Goal: Task Accomplishment & Management: Manage account settings

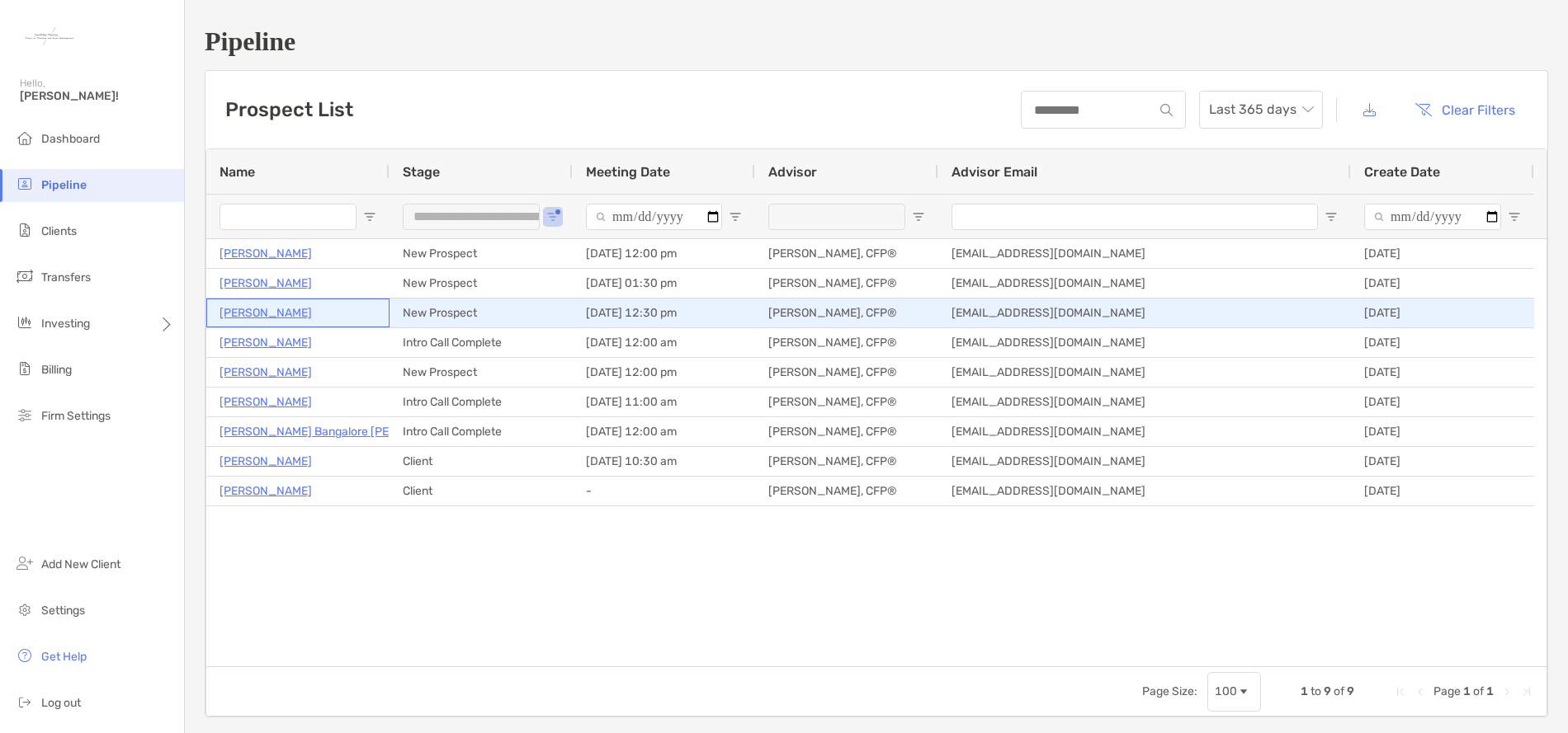
click at [246, 314] on p "[PERSON_NAME]" at bounding box center [266, 313] width 92 height 20
click at [255, 311] on p "Jenna Colturi" at bounding box center [266, 313] width 92 height 20
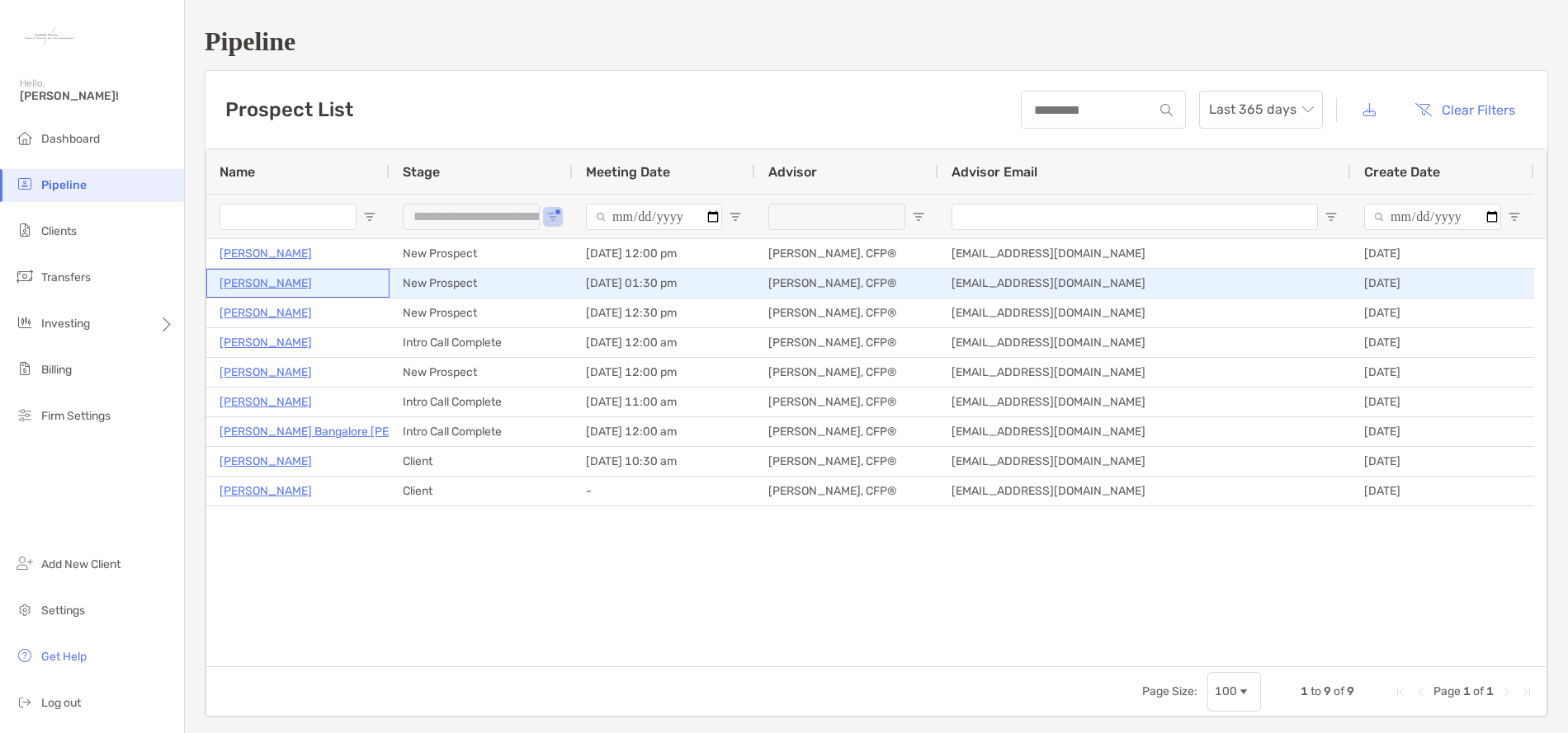
click at [278, 282] on p "Leslie Robertson" at bounding box center [266, 283] width 92 height 20
click at [277, 284] on p "Leslie Robertson" at bounding box center [266, 283] width 92 height 20
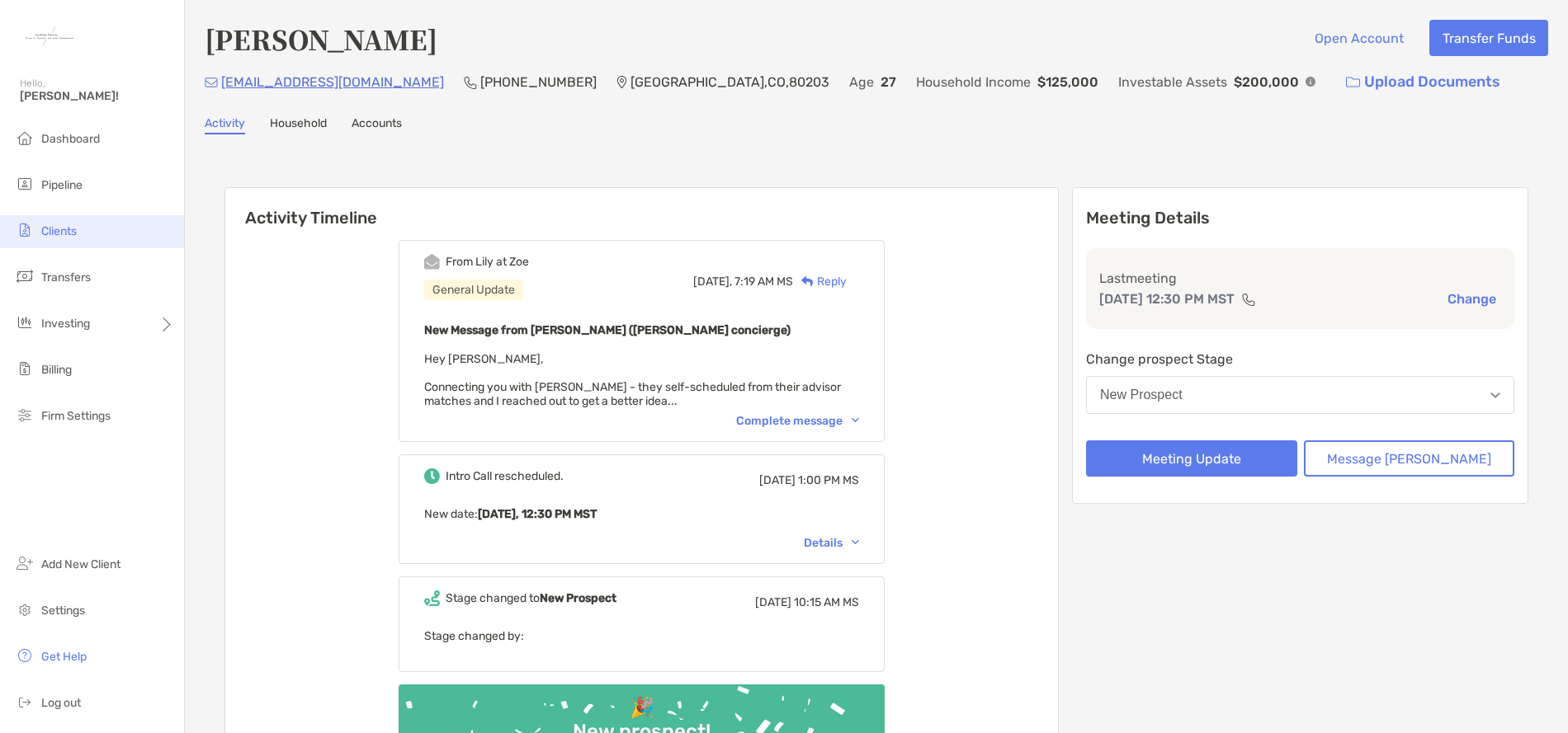
click at [75, 225] on span "Clients" at bounding box center [59, 231] width 36 height 14
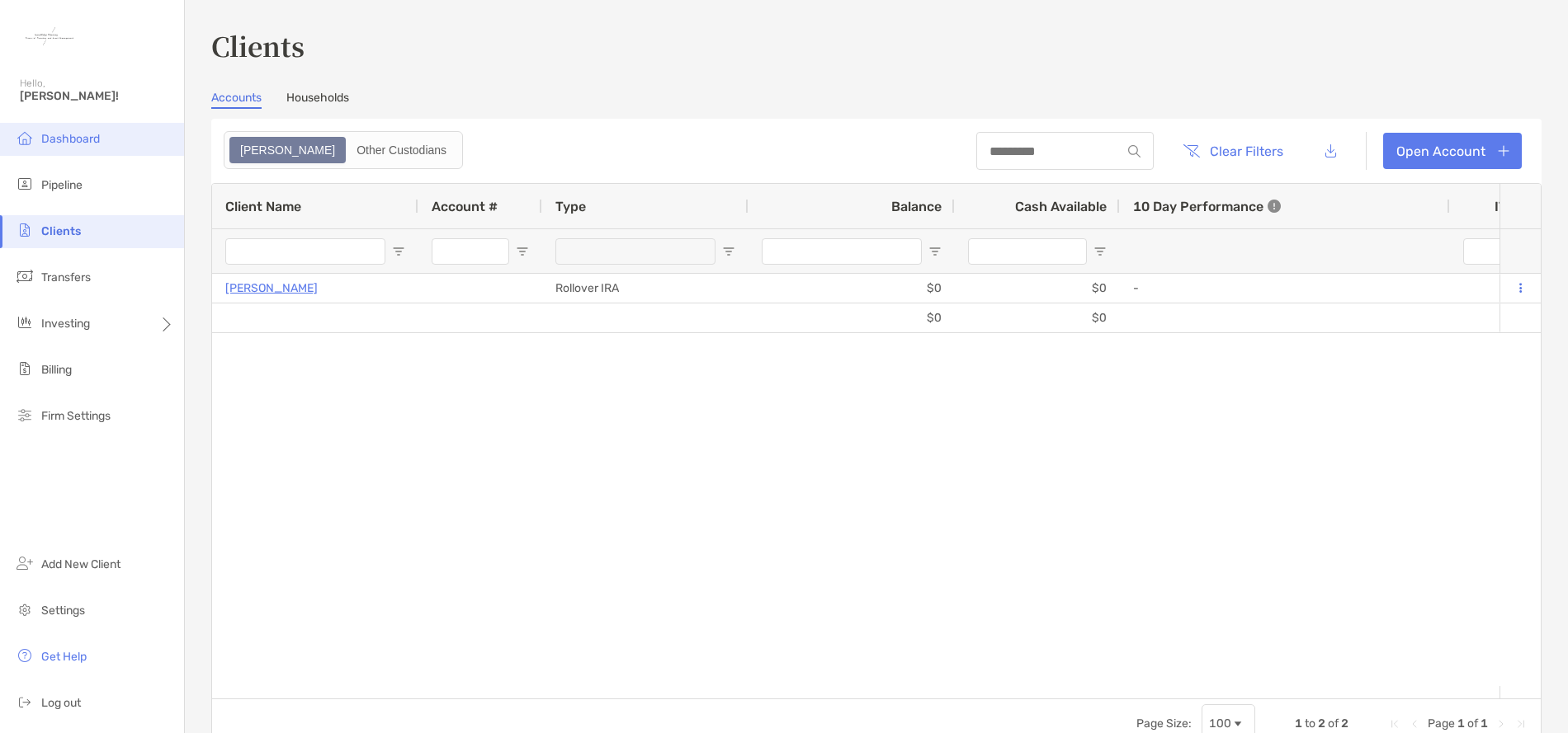
click at [77, 148] on li "Dashboard" at bounding box center [92, 140] width 184 height 33
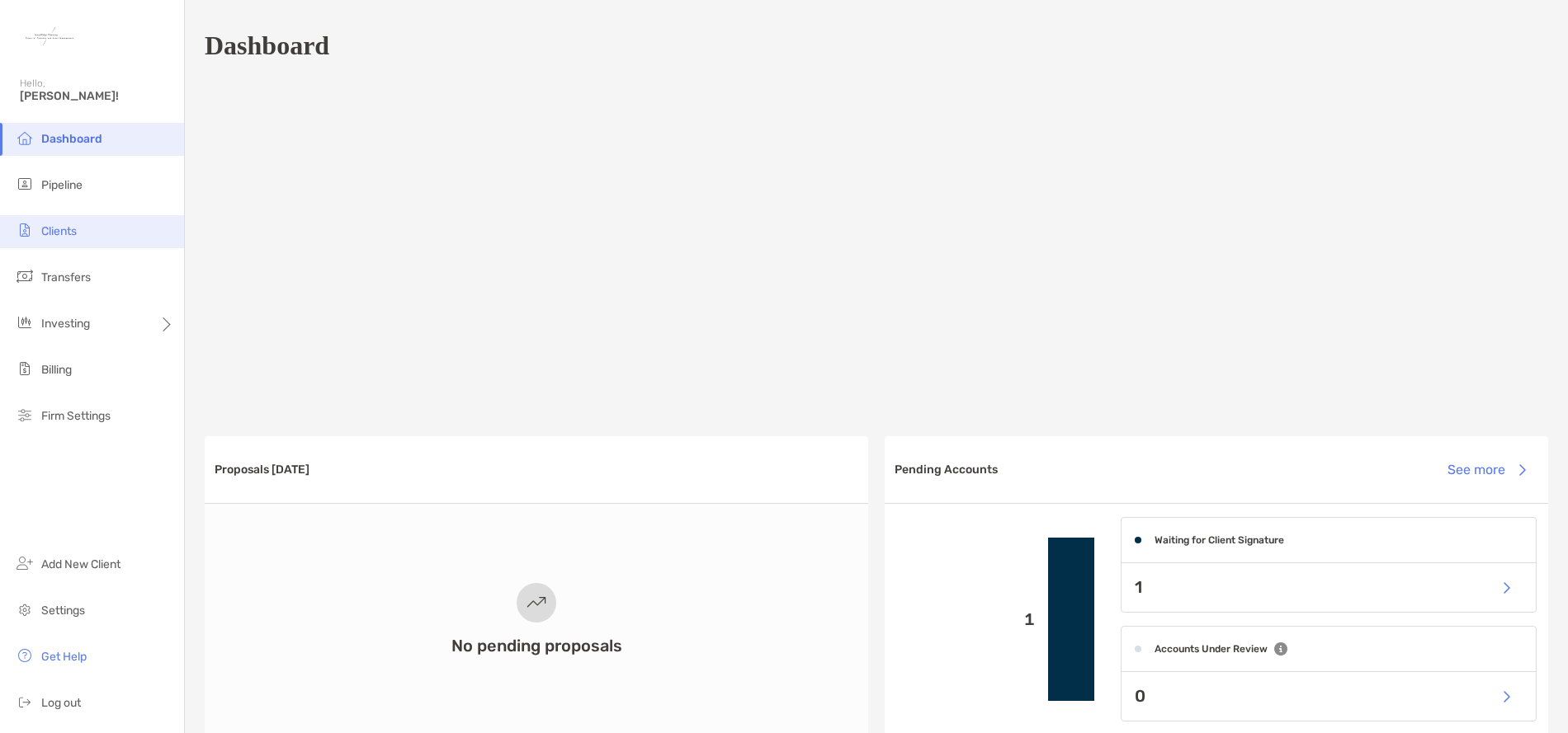
click at [76, 232] on span "Clients" at bounding box center [59, 231] width 36 height 14
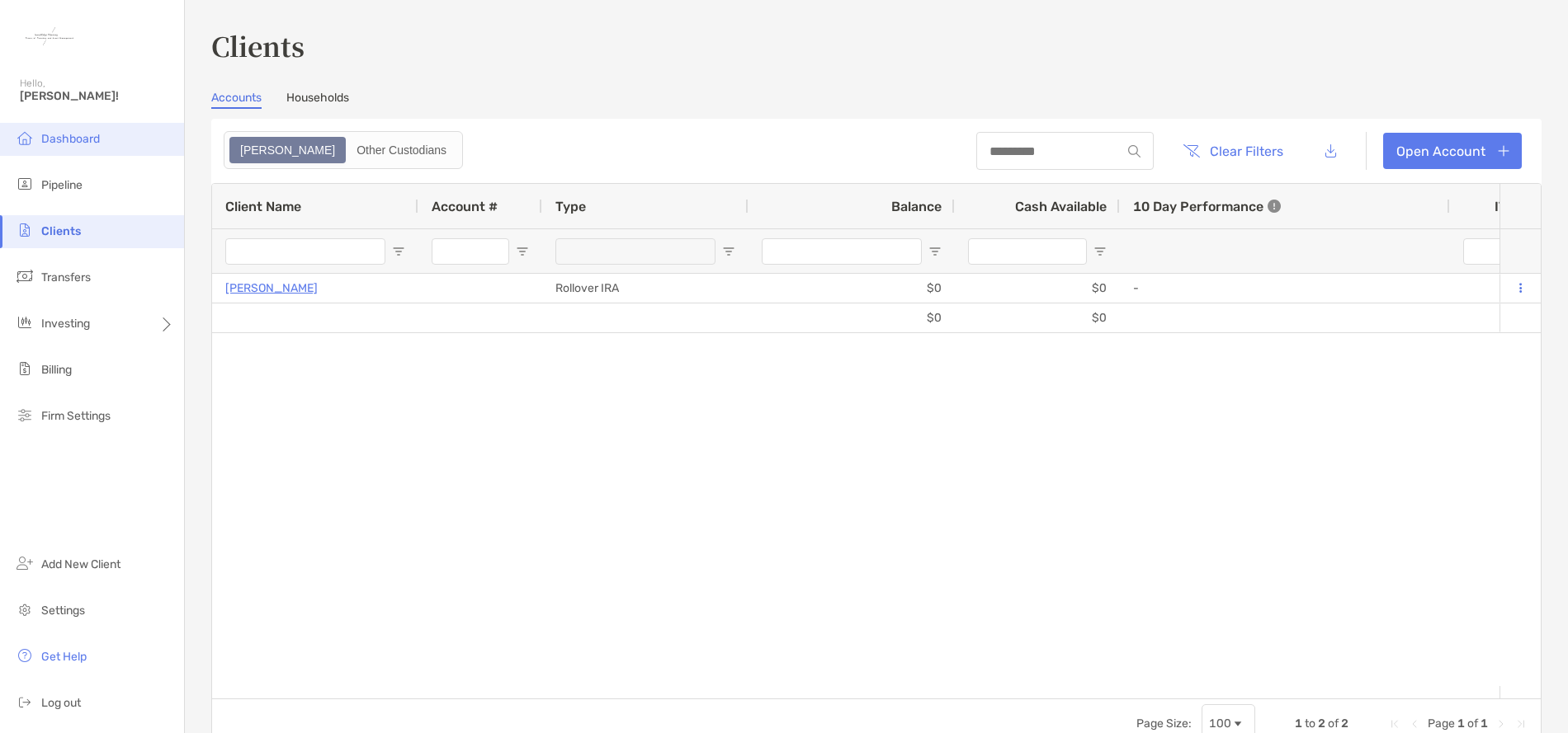
click at [79, 130] on li "Dashboard" at bounding box center [92, 140] width 184 height 33
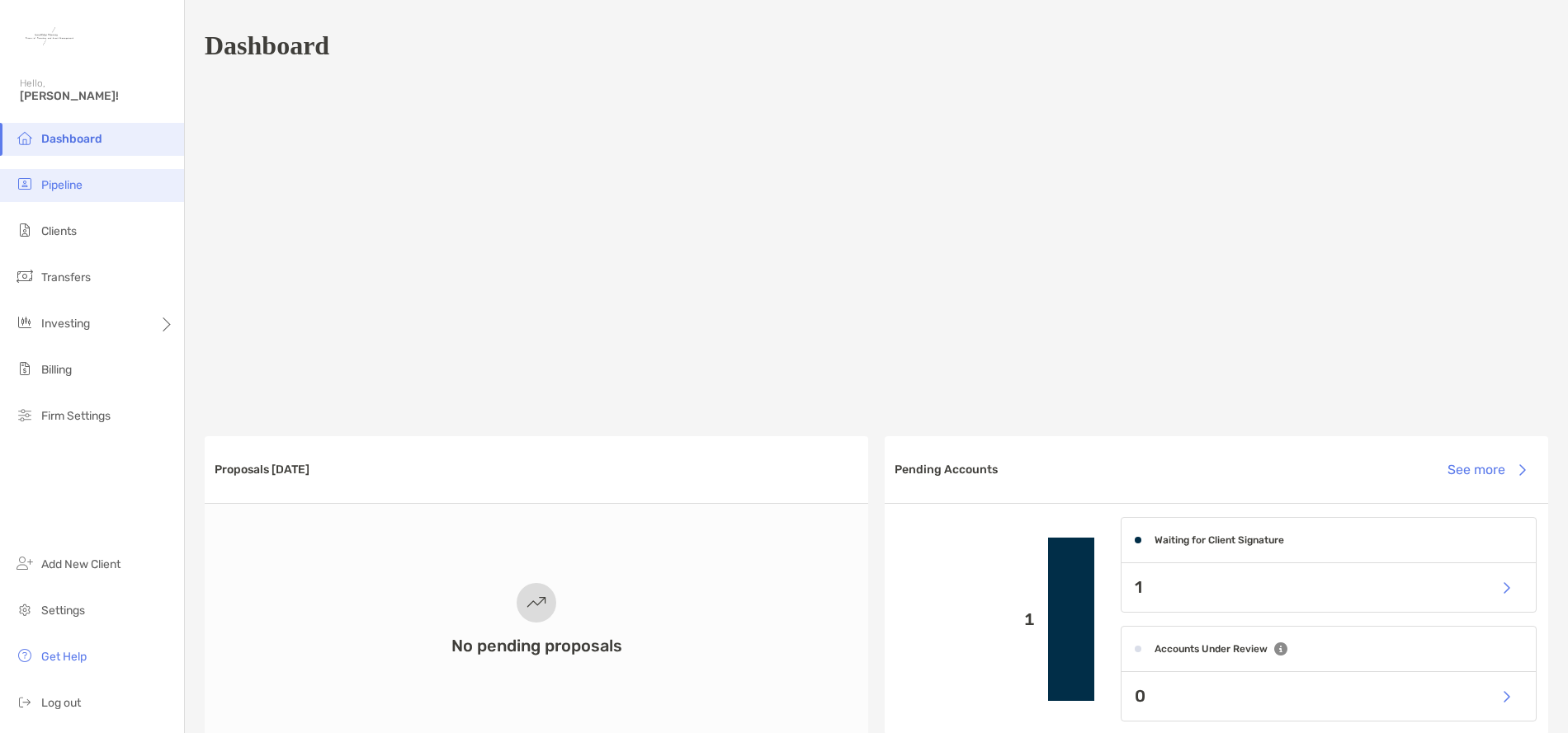
click at [58, 180] on span "Pipeline" at bounding box center [62, 185] width 41 height 14
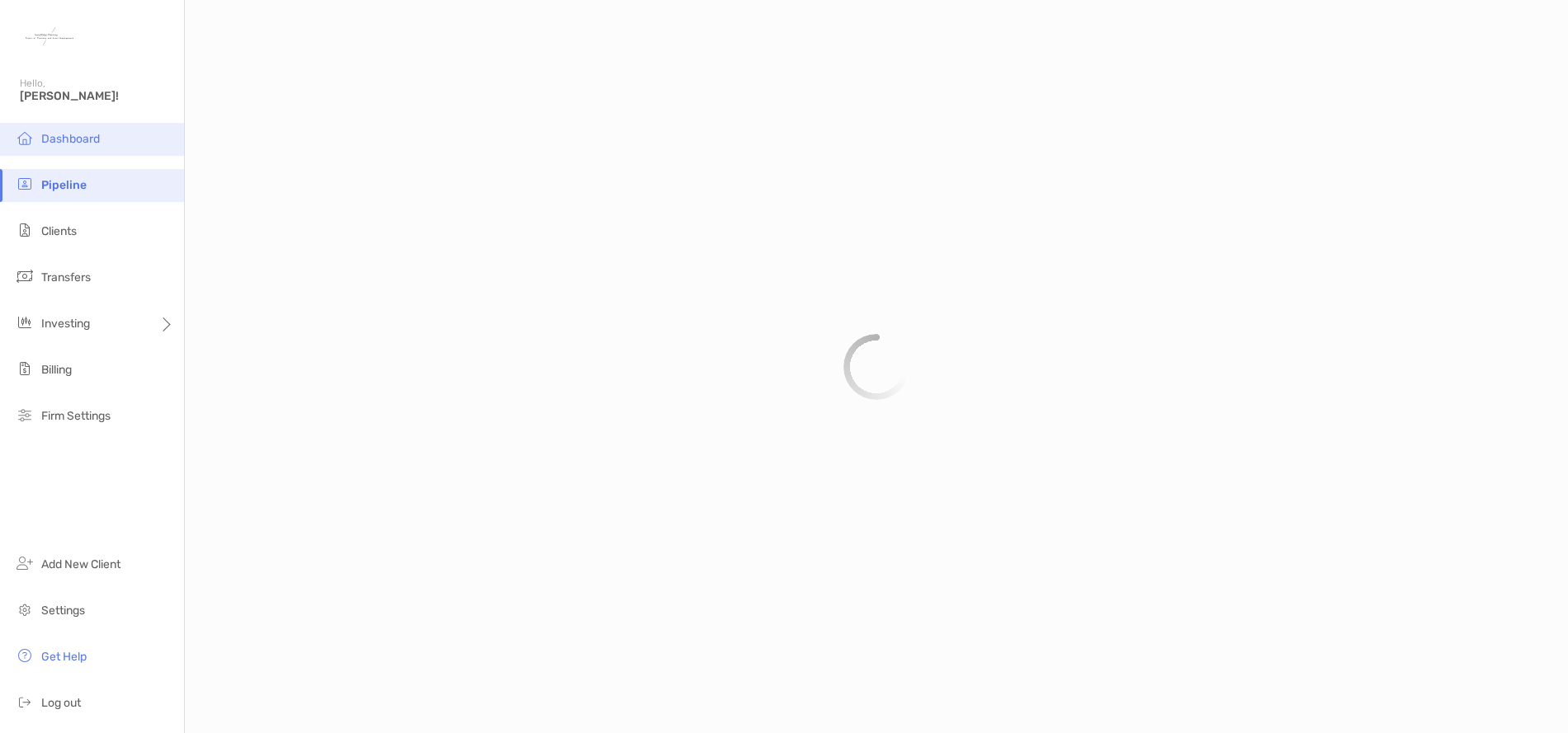
click at [81, 142] on span "Dashboard" at bounding box center [71, 139] width 59 height 14
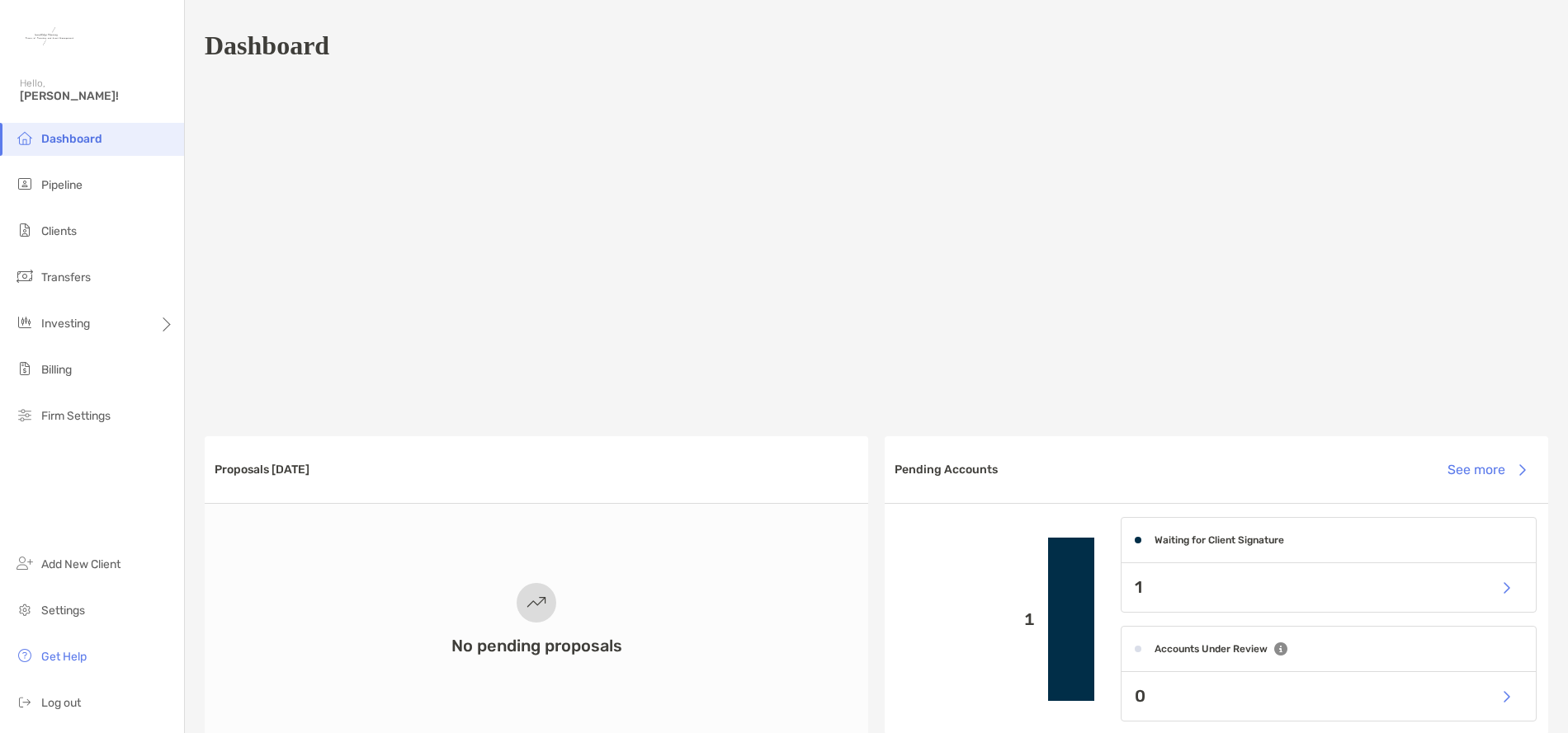
click at [66, 137] on span "Dashboard" at bounding box center [72, 139] width 61 height 14
click at [69, 189] on span "Pipeline" at bounding box center [62, 185] width 41 height 14
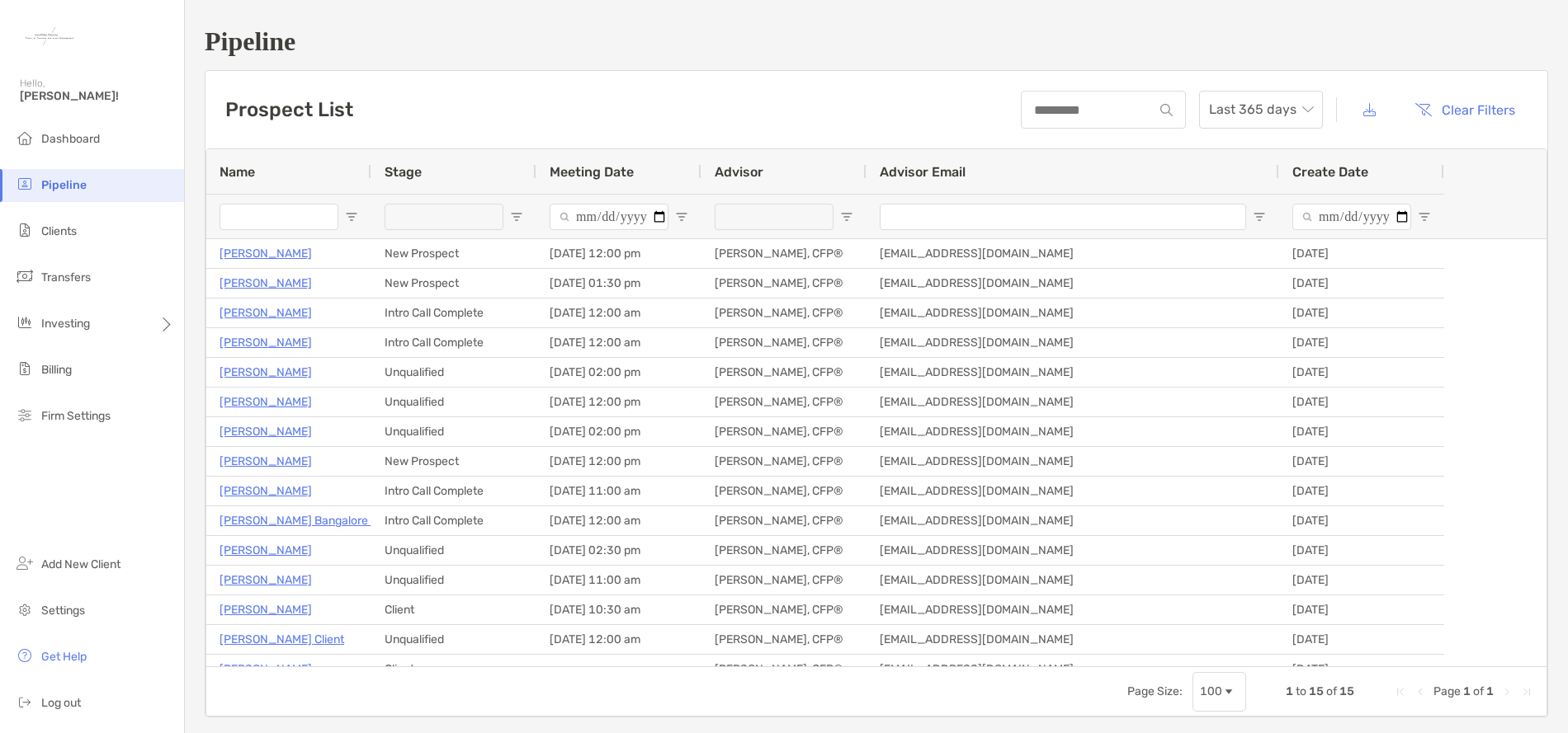
type input "**********"
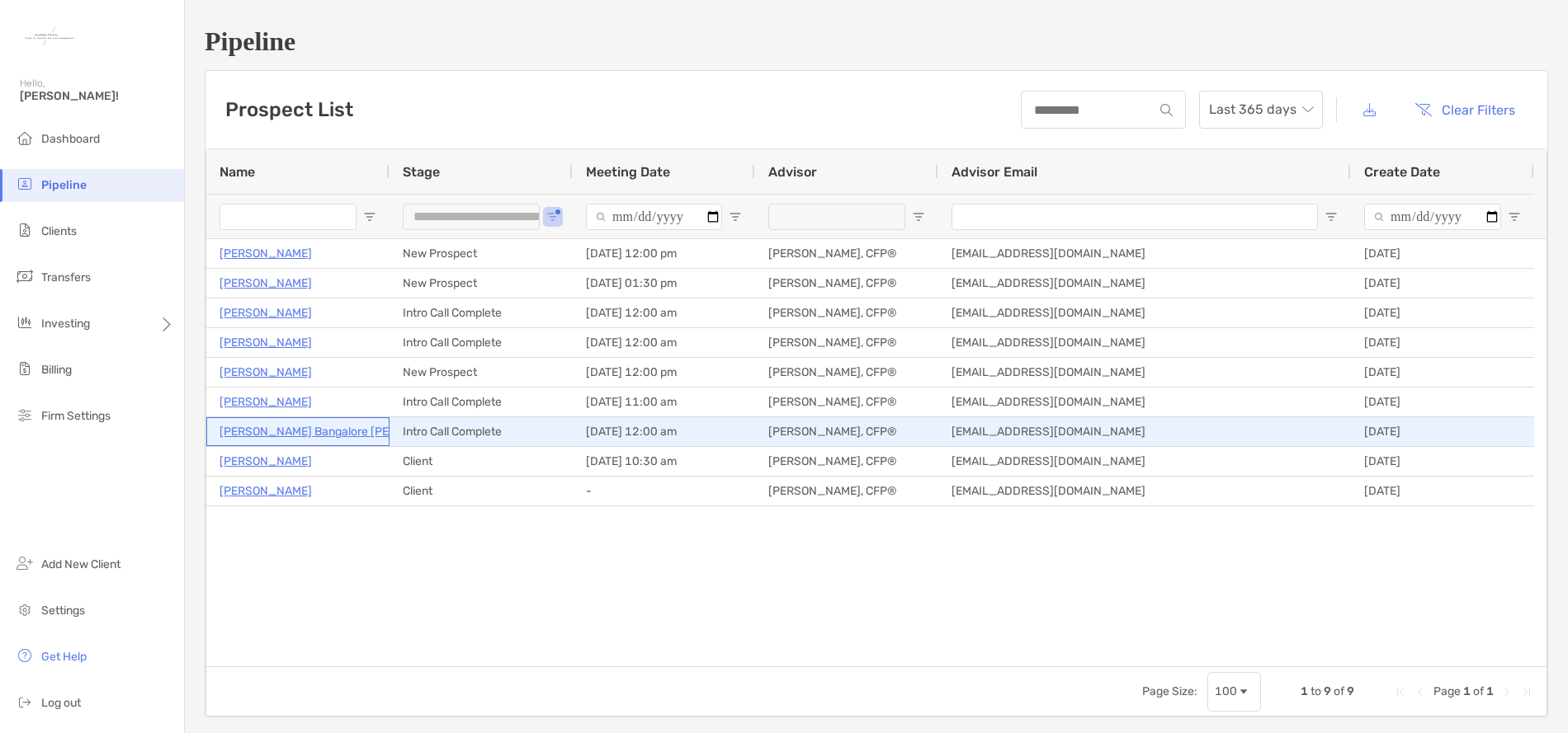
click at [316, 434] on p "[PERSON_NAME] Bangalore [PERSON_NAME]" at bounding box center [341, 431] width 244 height 20
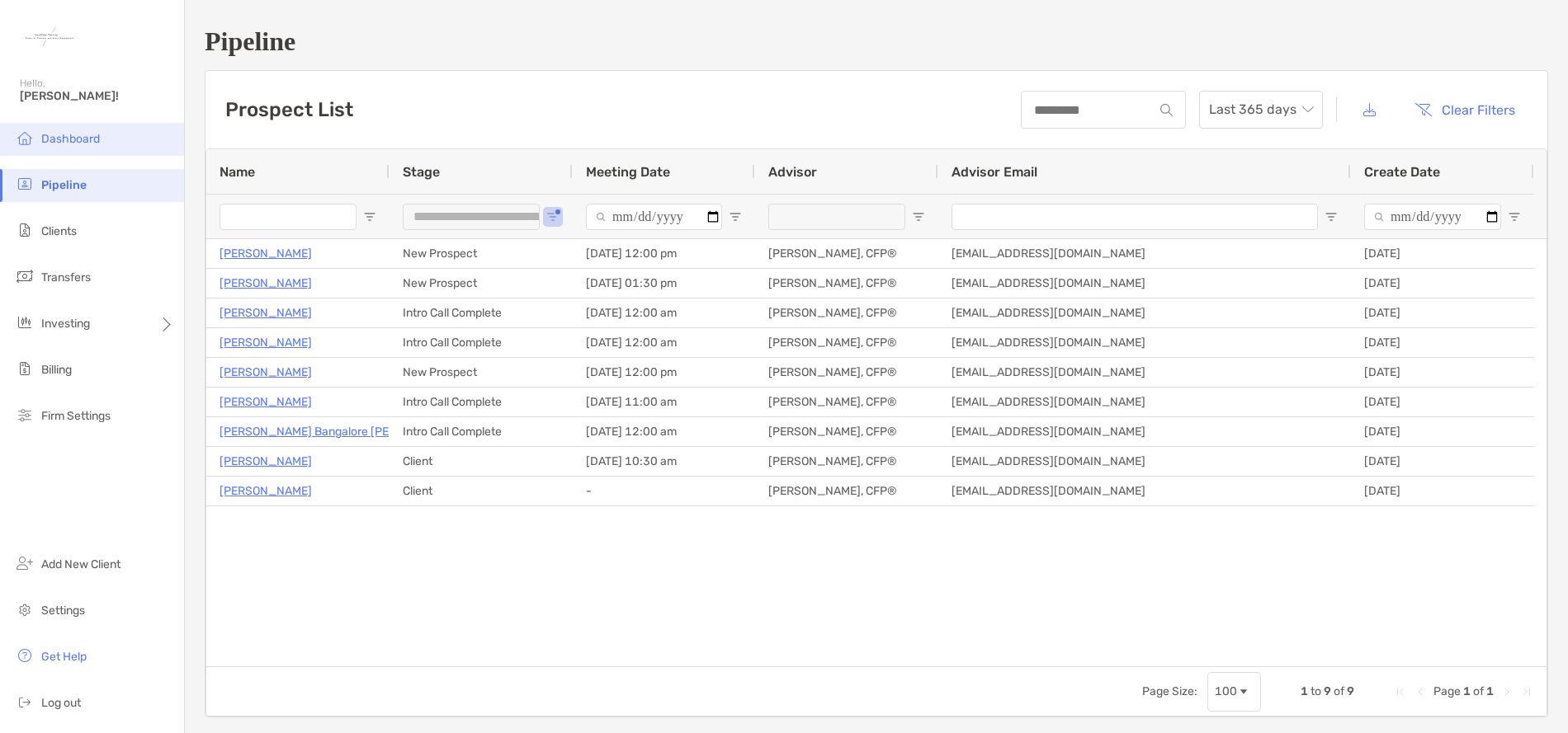
click at [84, 143] on span "Dashboard" at bounding box center [71, 139] width 59 height 14
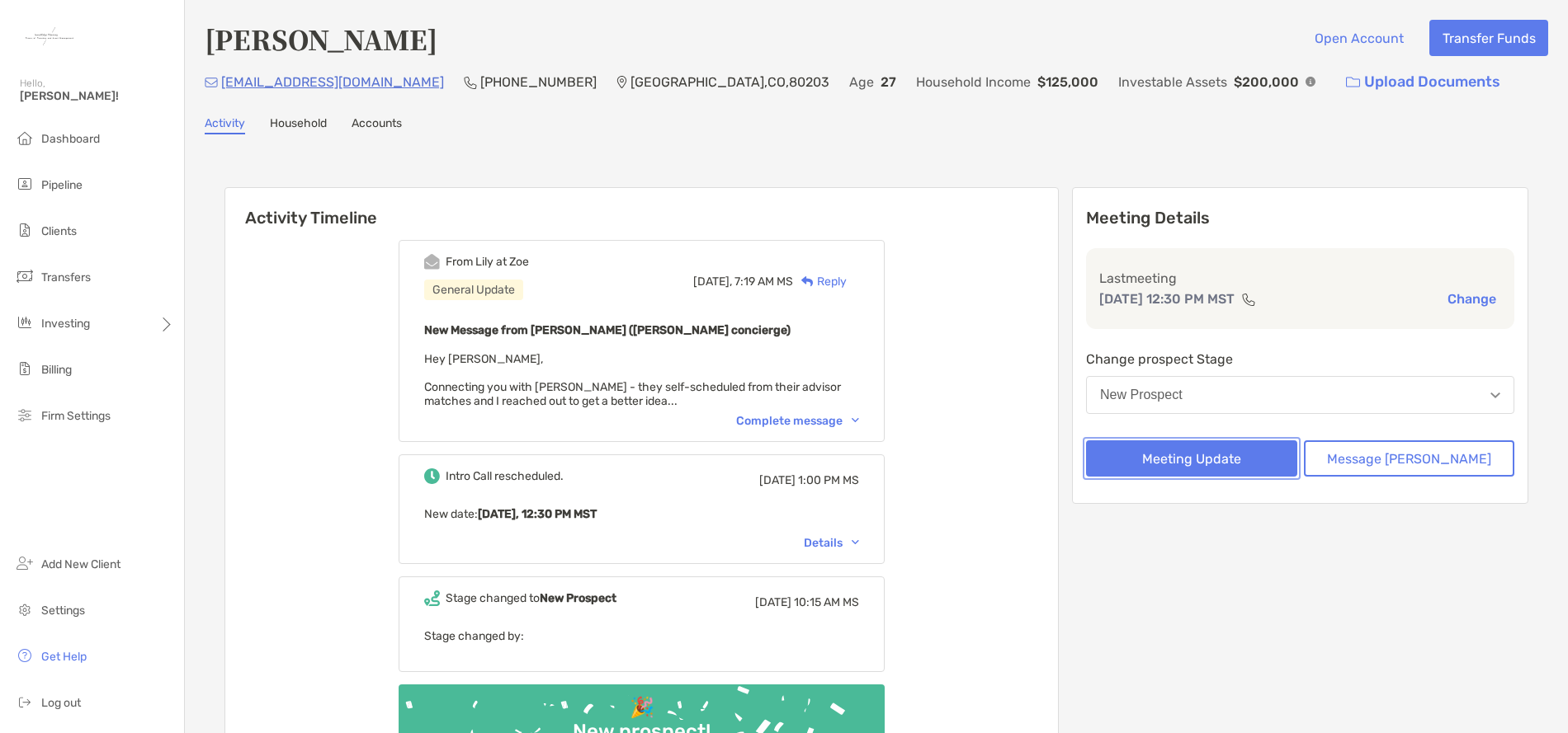
click at [1245, 452] on button "Meeting Update" at bounding box center [1192, 458] width 212 height 36
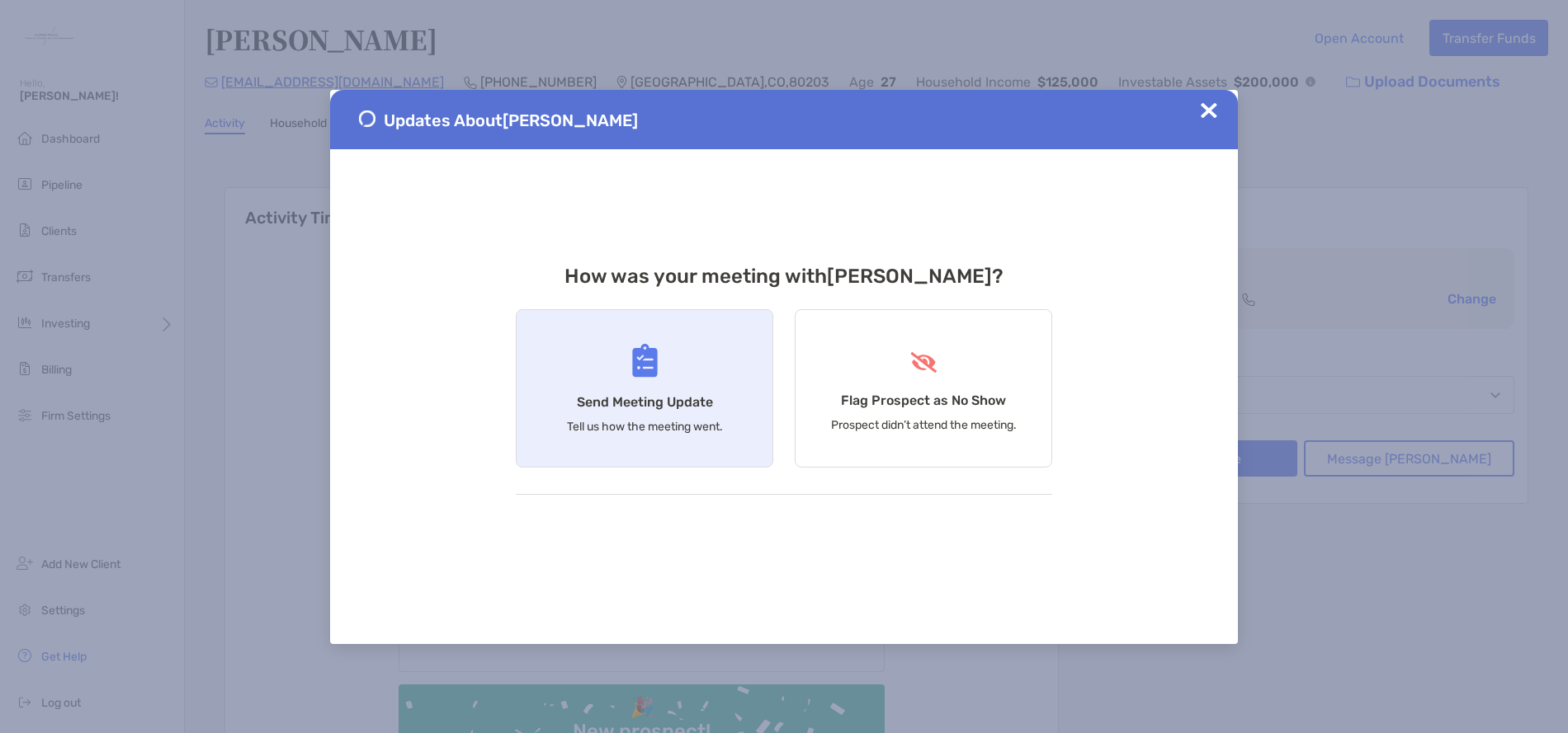
click at [652, 418] on div "Send Meeting Update Tell us how the meeting went." at bounding box center [645, 388] width 258 height 158
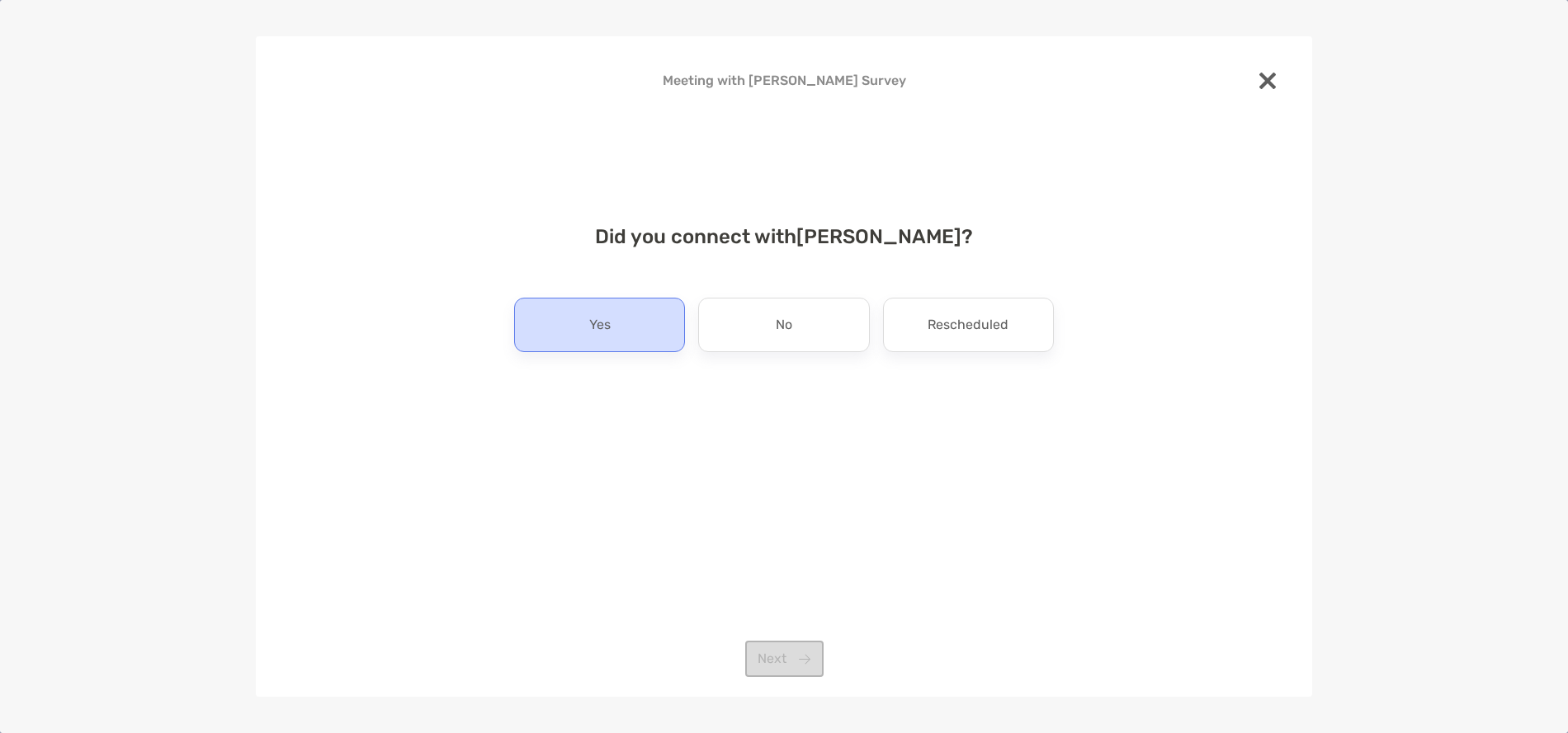
click at [640, 326] on div "Yes" at bounding box center [600, 325] width 171 height 54
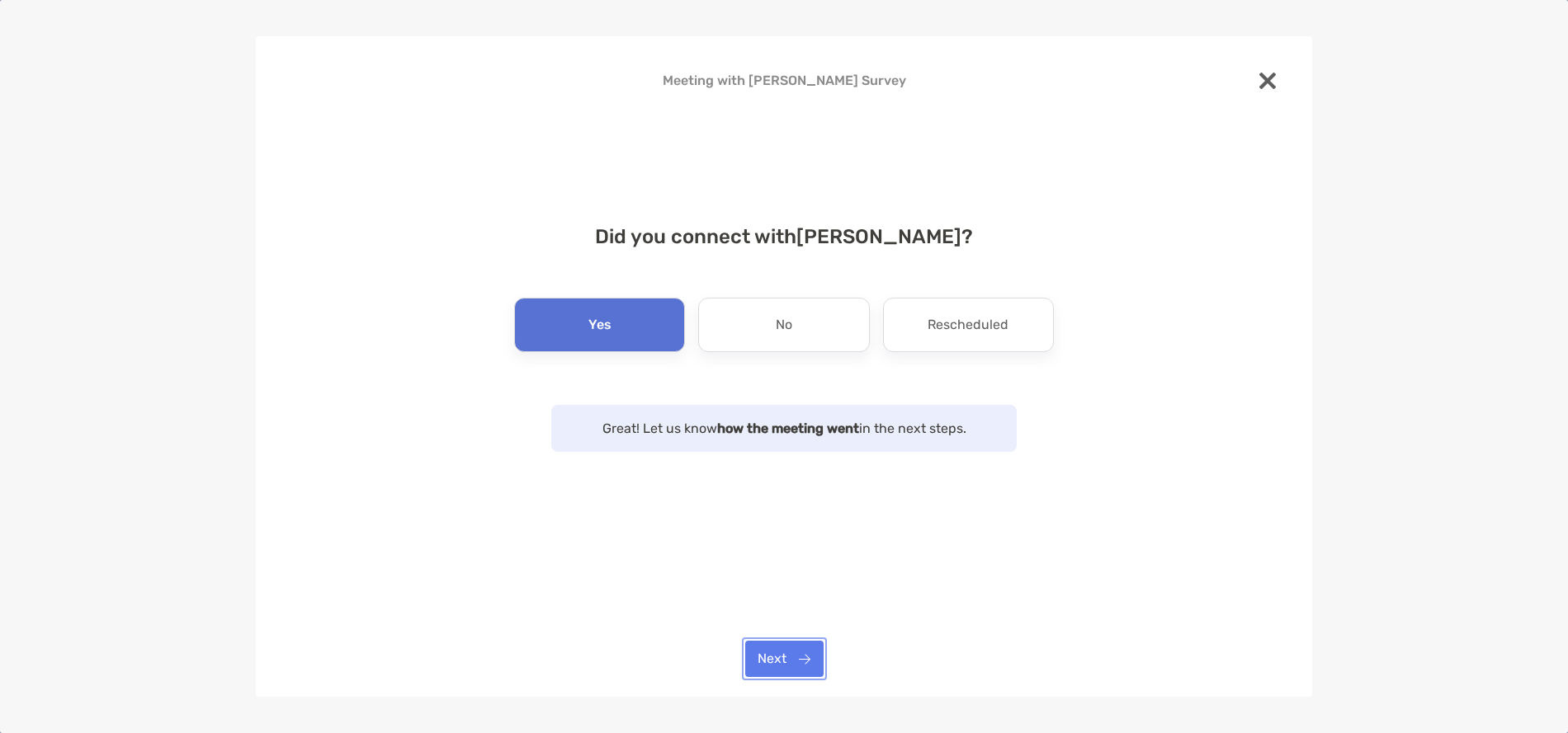
click at [803, 660] on button "Next" at bounding box center [784, 659] width 78 height 36
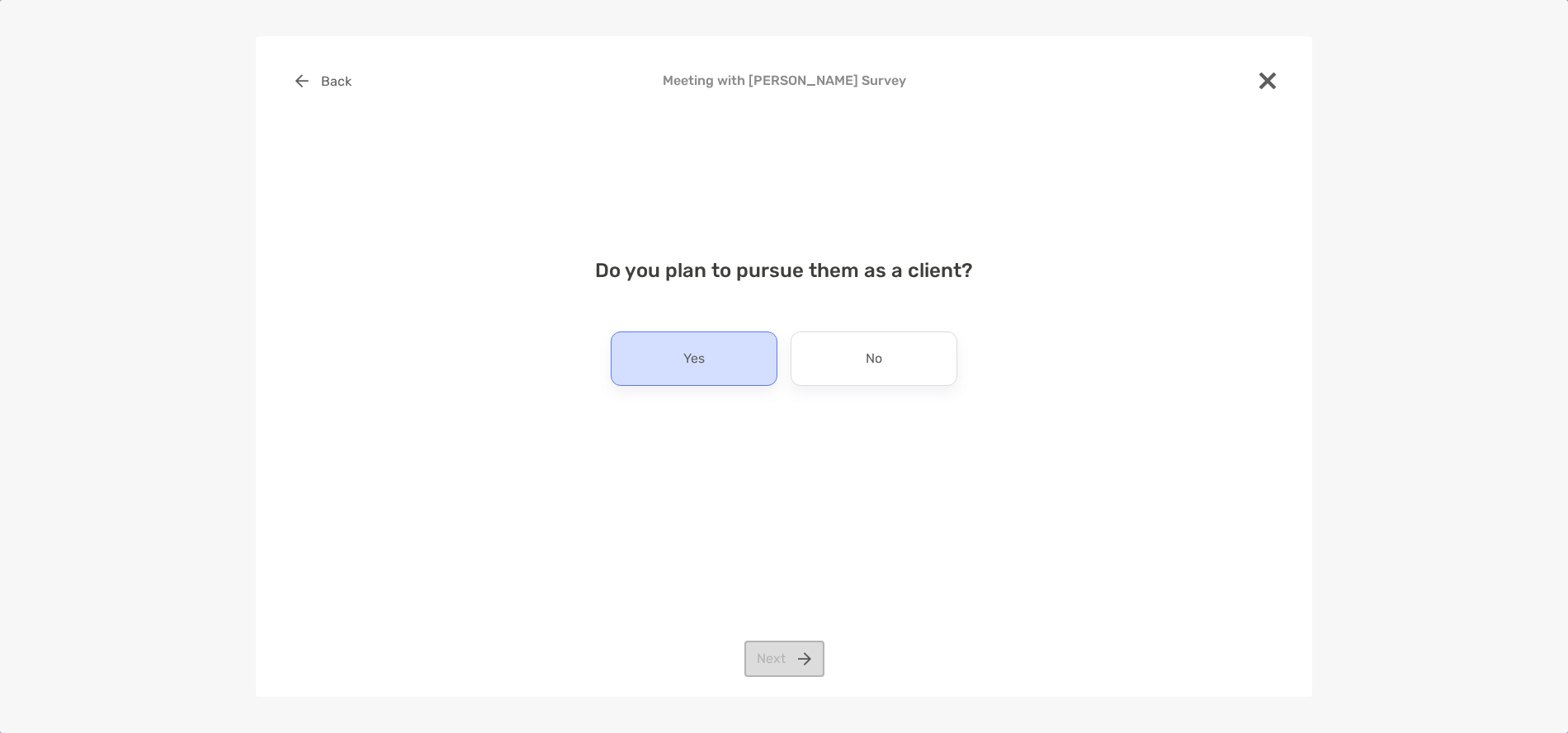
click at [722, 358] on div "Yes" at bounding box center [694, 359] width 167 height 54
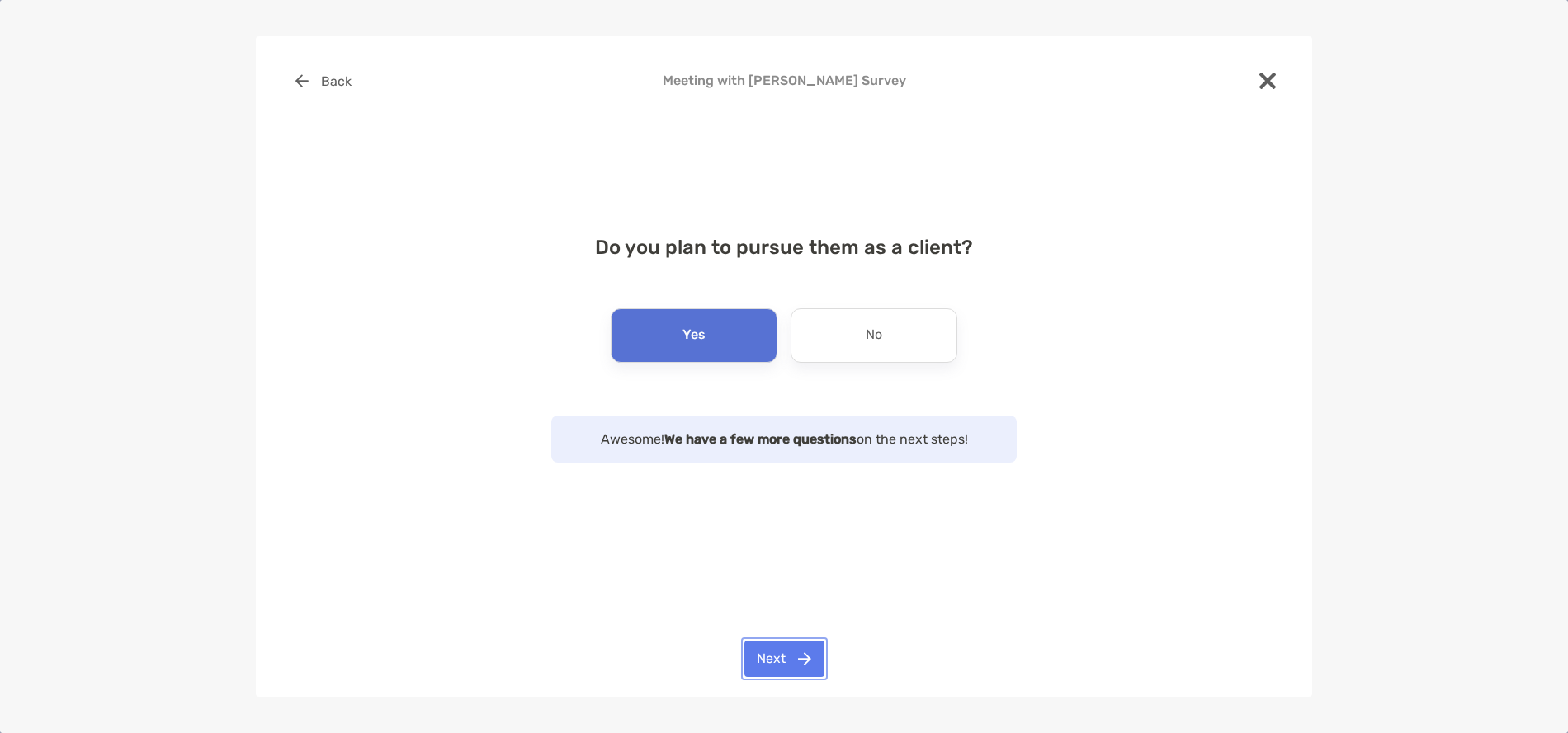
click at [798, 657] on button "Next" at bounding box center [784, 659] width 80 height 36
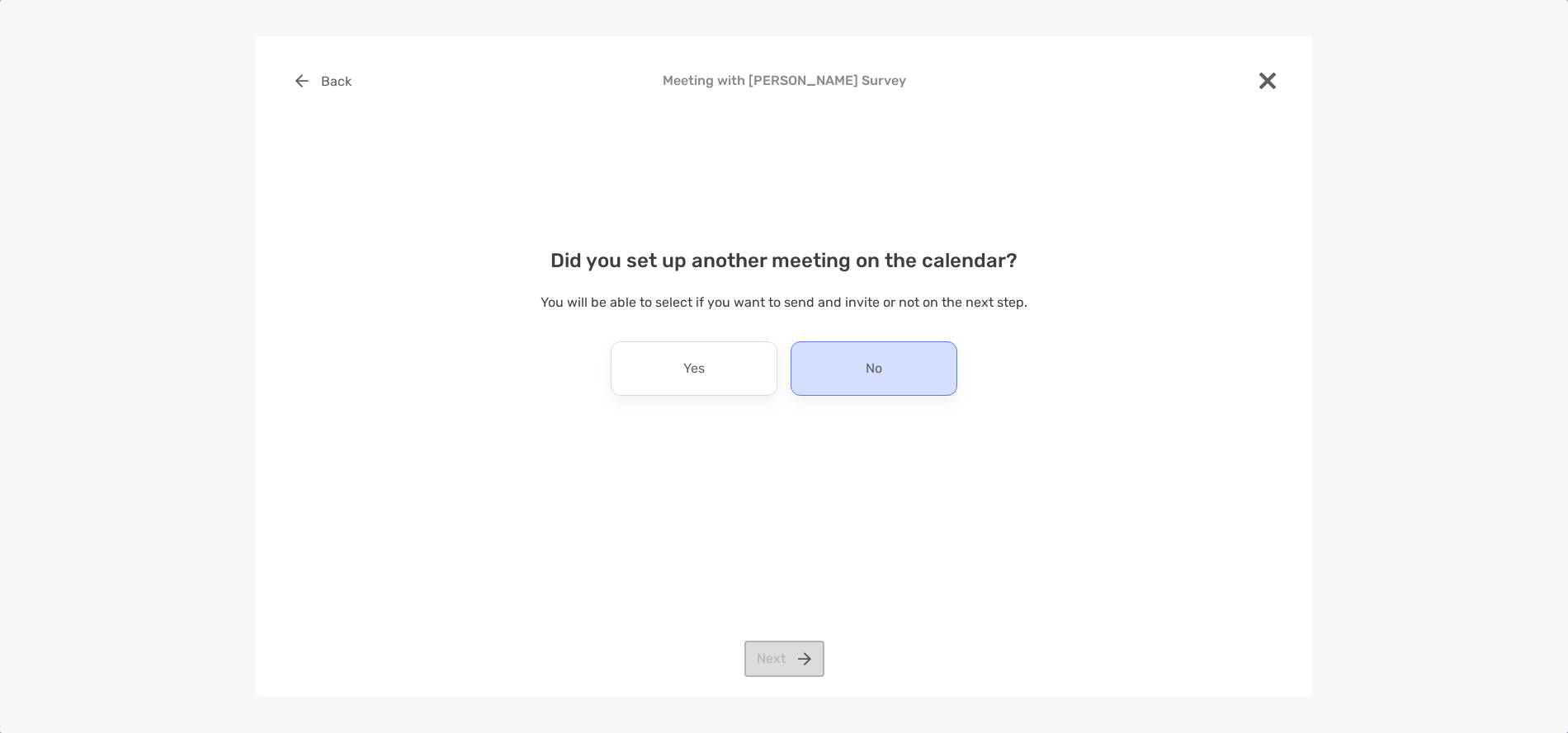
click at [855, 376] on div "No" at bounding box center [873, 368] width 167 height 54
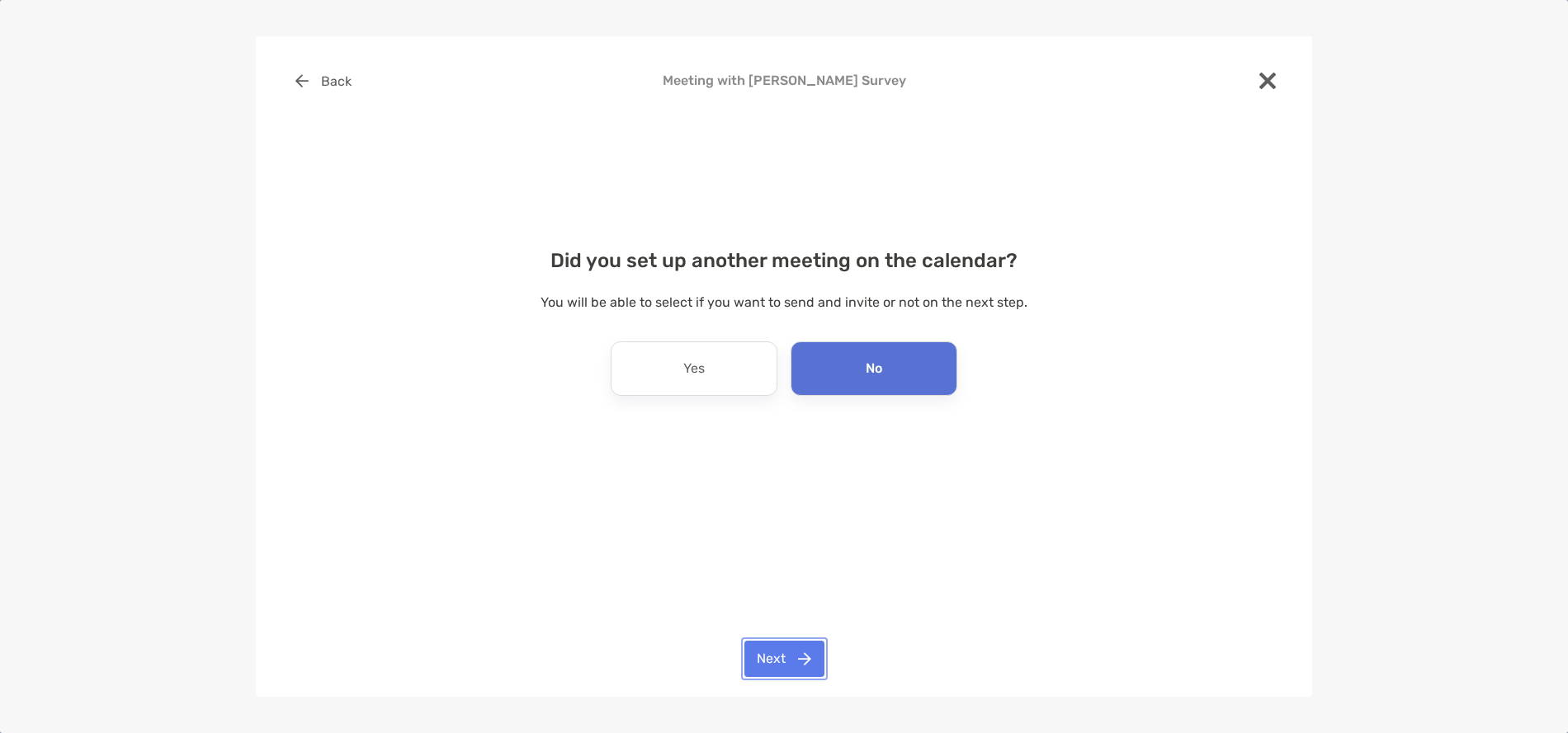
click at [782, 655] on button "Next" at bounding box center [784, 659] width 80 height 36
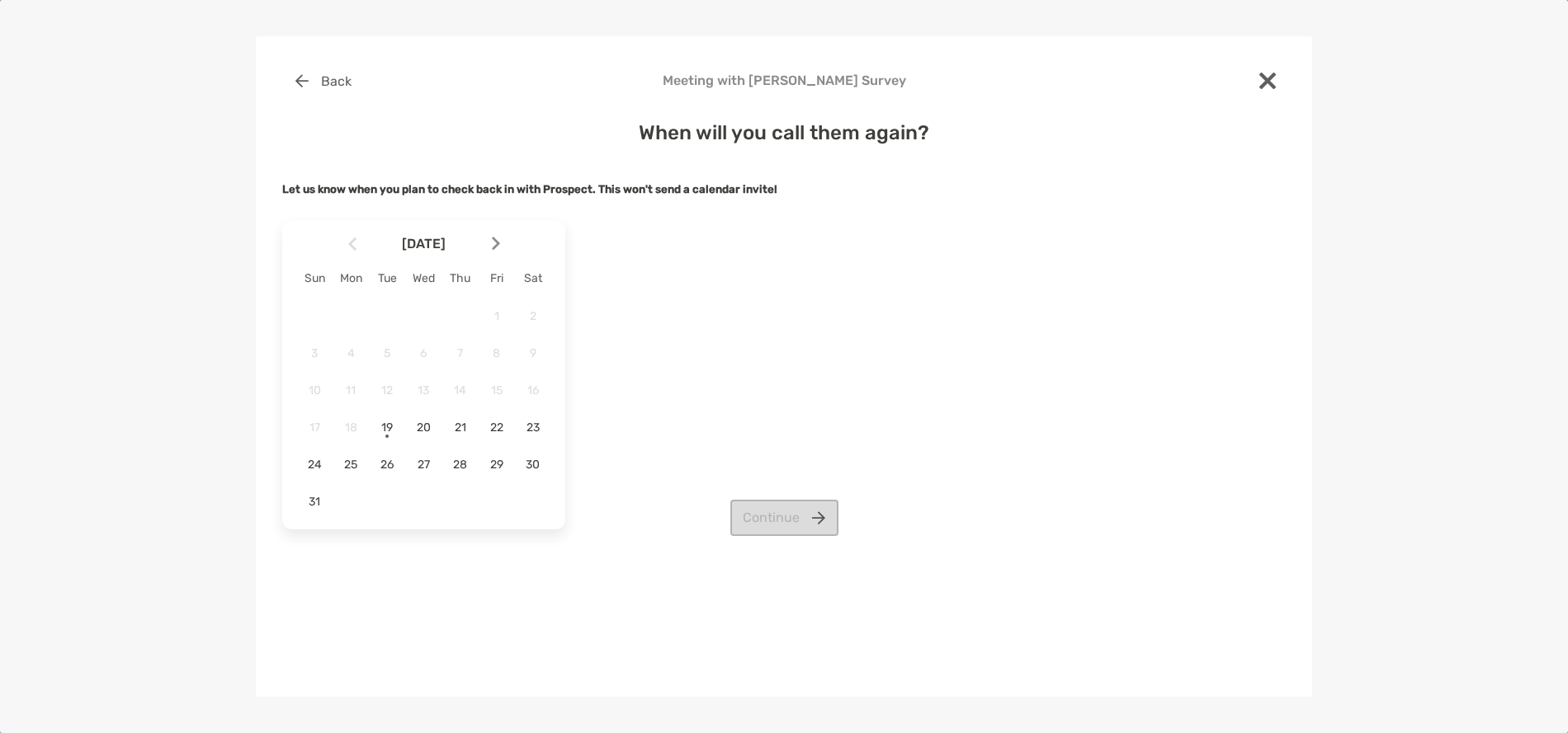
click at [497, 241] on img at bounding box center [496, 243] width 8 height 14
click at [491, 320] on span "5" at bounding box center [497, 315] width 28 height 14
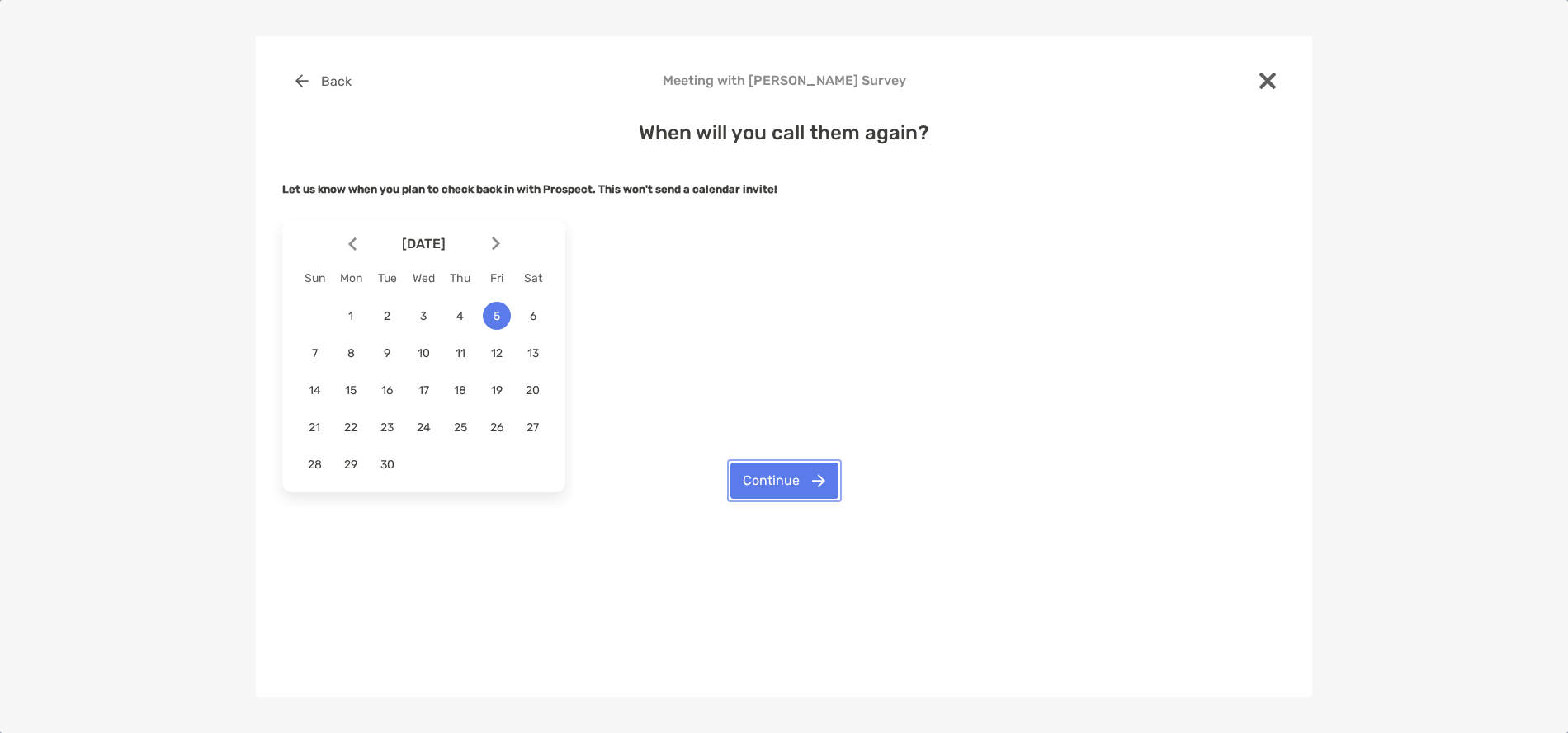
click at [767, 477] on button "Continue" at bounding box center [785, 480] width 109 height 36
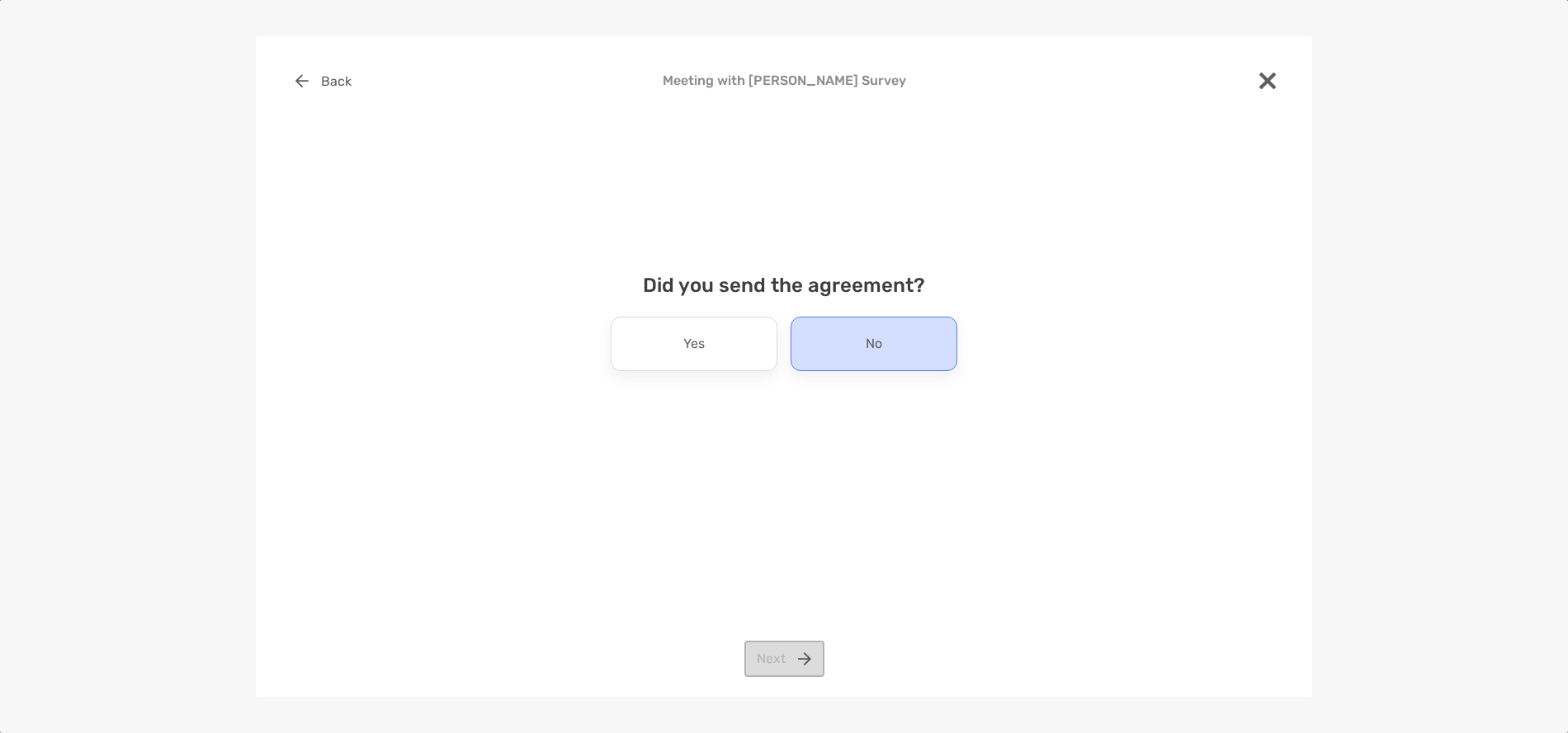
click at [876, 359] on div "No" at bounding box center [873, 343] width 167 height 54
click at [808, 660] on button "Next" at bounding box center [784, 659] width 80 height 36
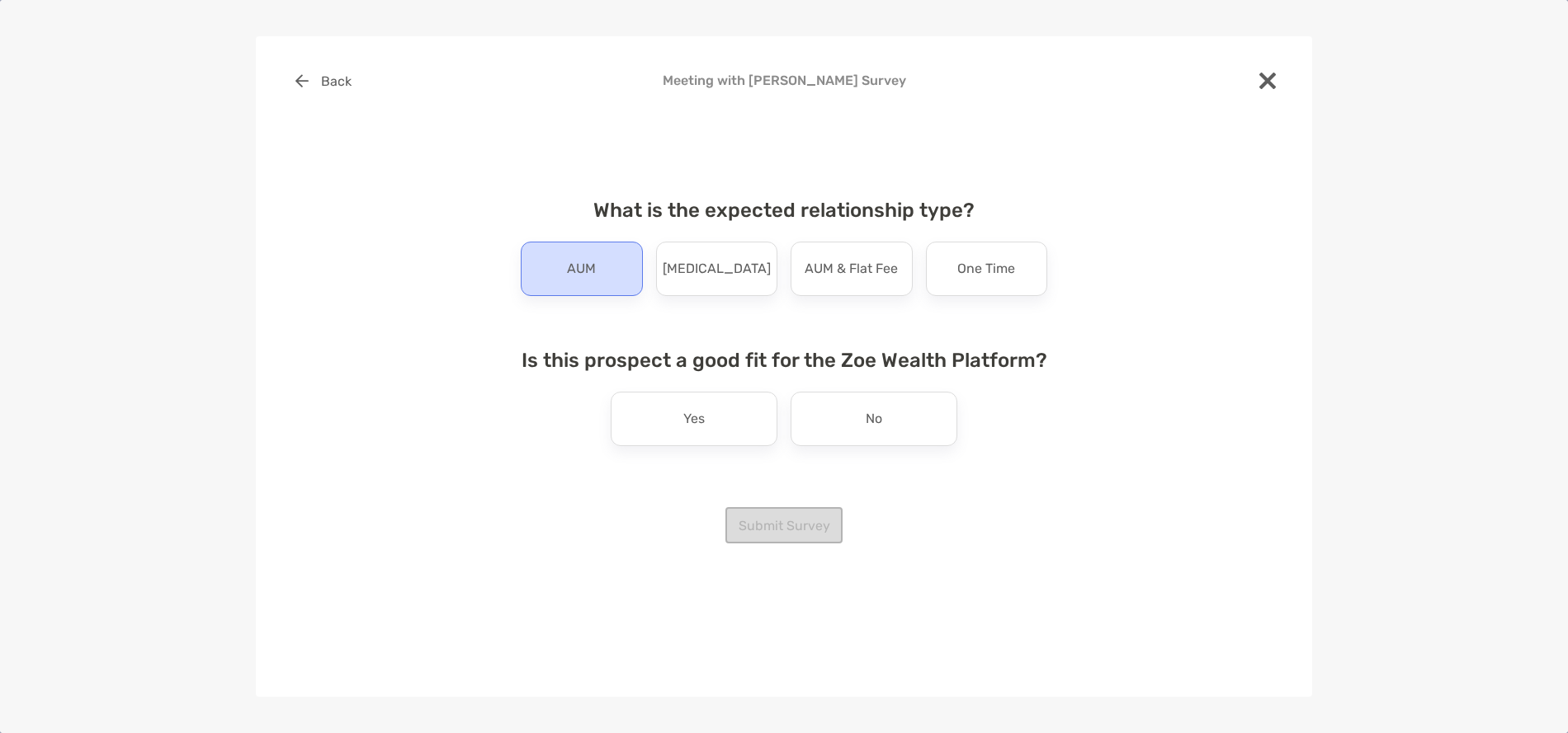
click at [586, 281] on p "AUM" at bounding box center [581, 269] width 29 height 27
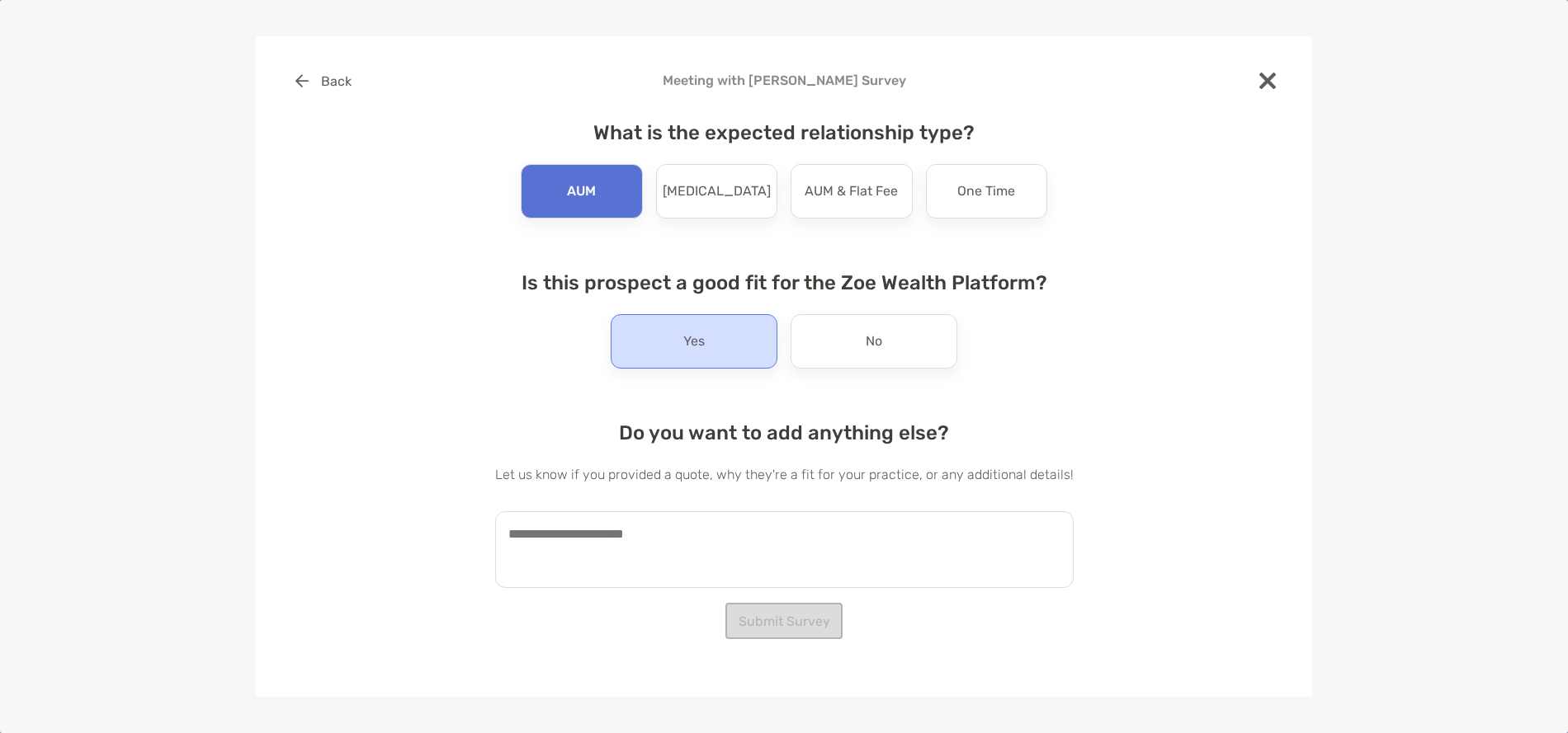
click at [680, 343] on div "Yes" at bounding box center [694, 341] width 167 height 54
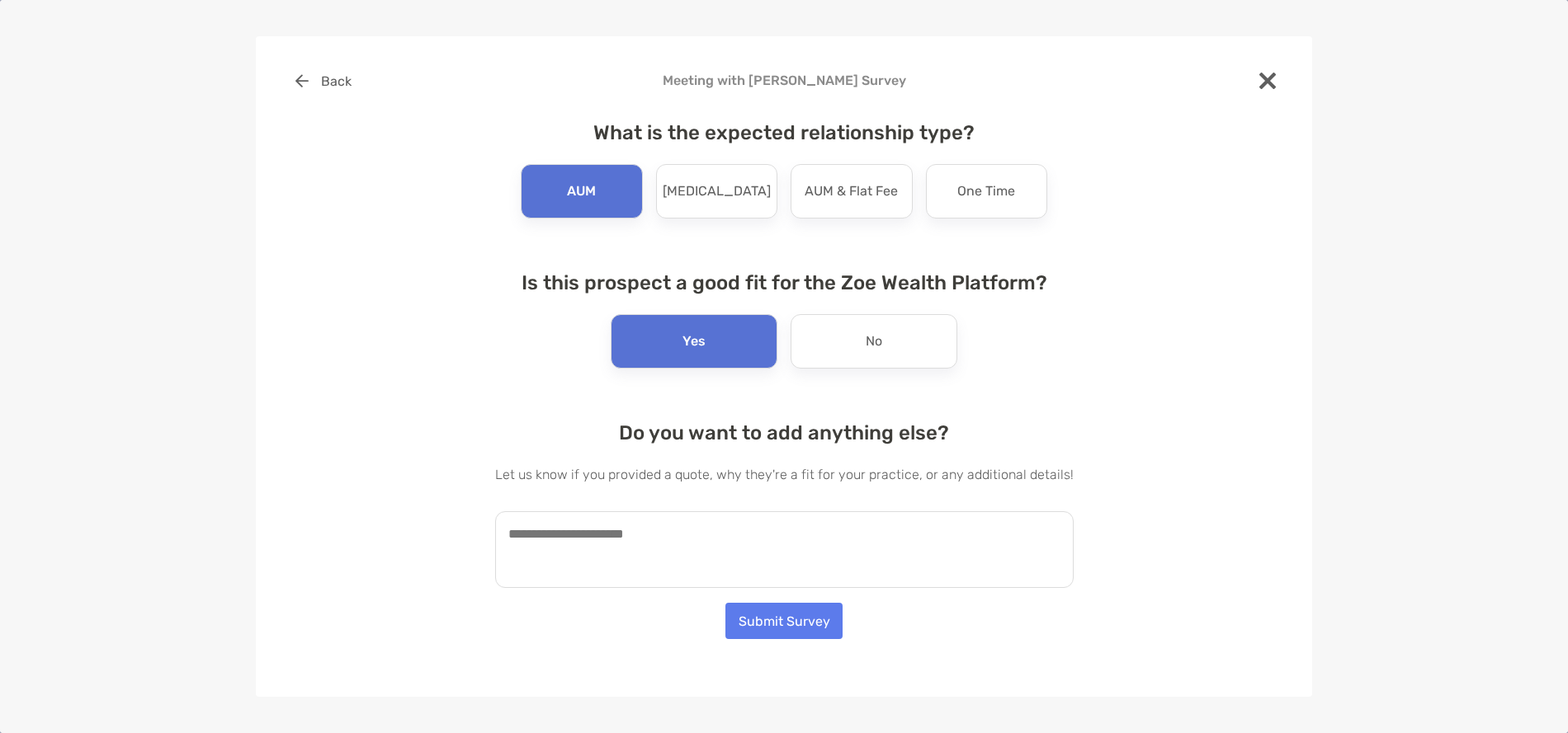
click at [718, 530] on textarea at bounding box center [784, 549] width 579 height 76
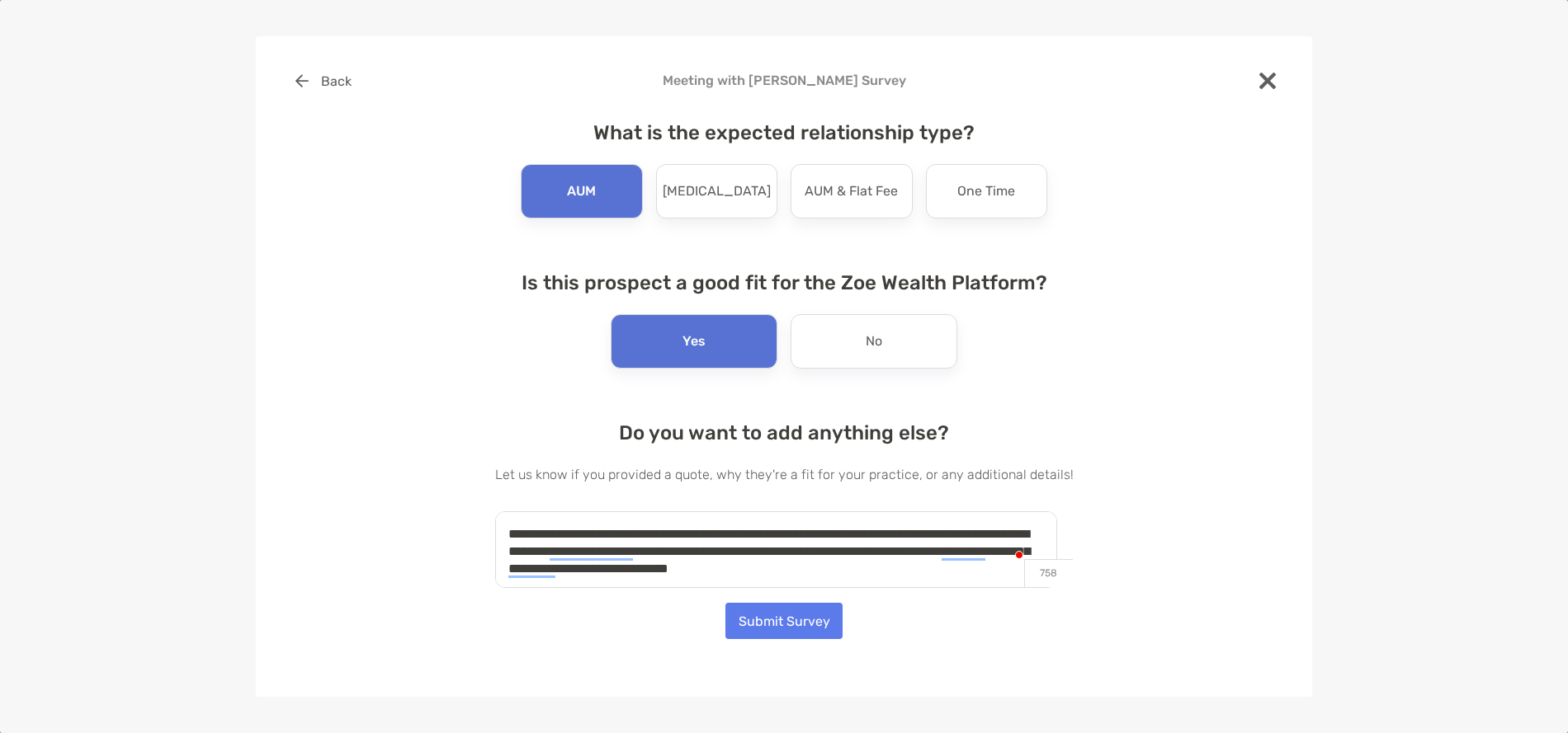
scroll to position [10, 0]
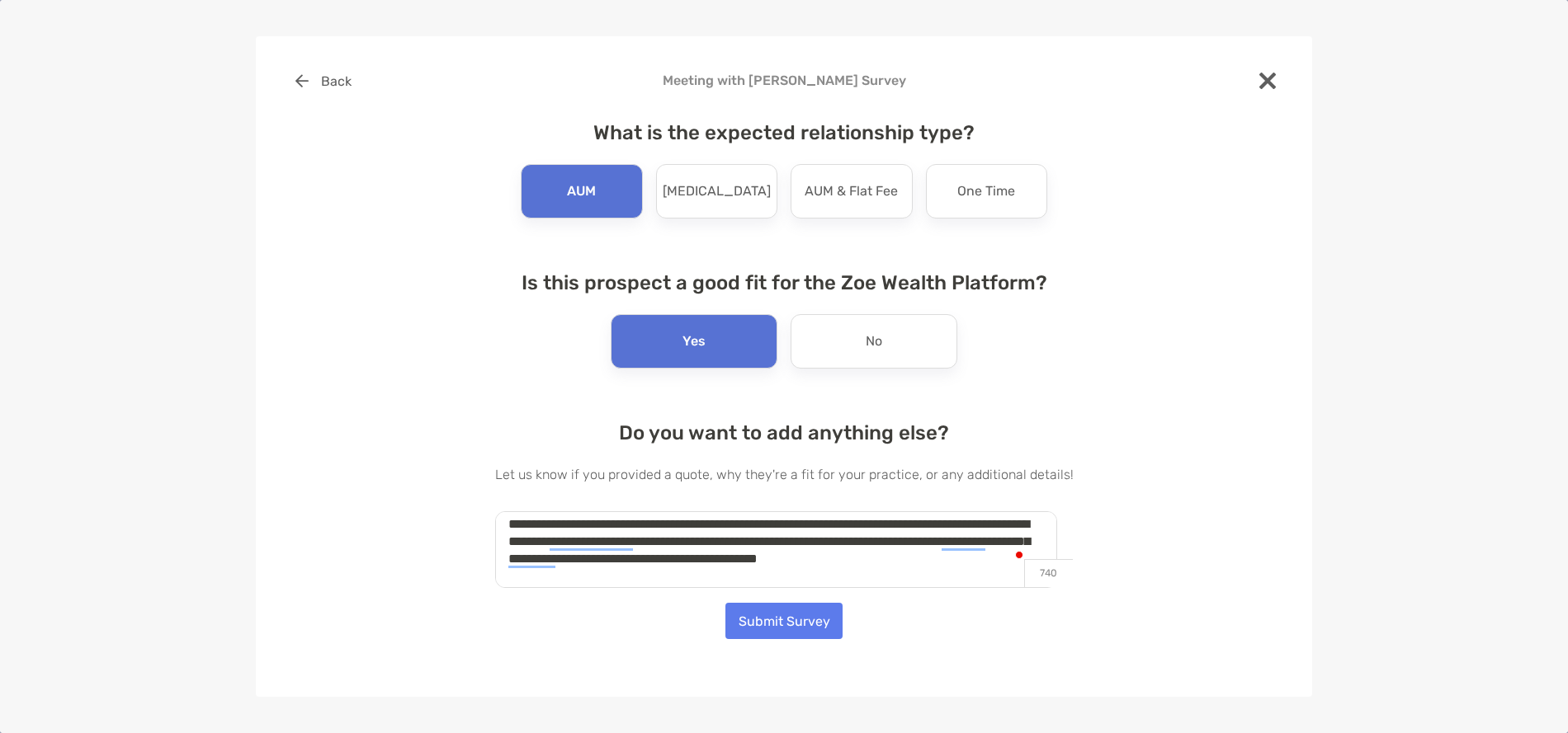
type textarea "**********"
click at [776, 629] on button "Submit Survey" at bounding box center [783, 621] width 117 height 36
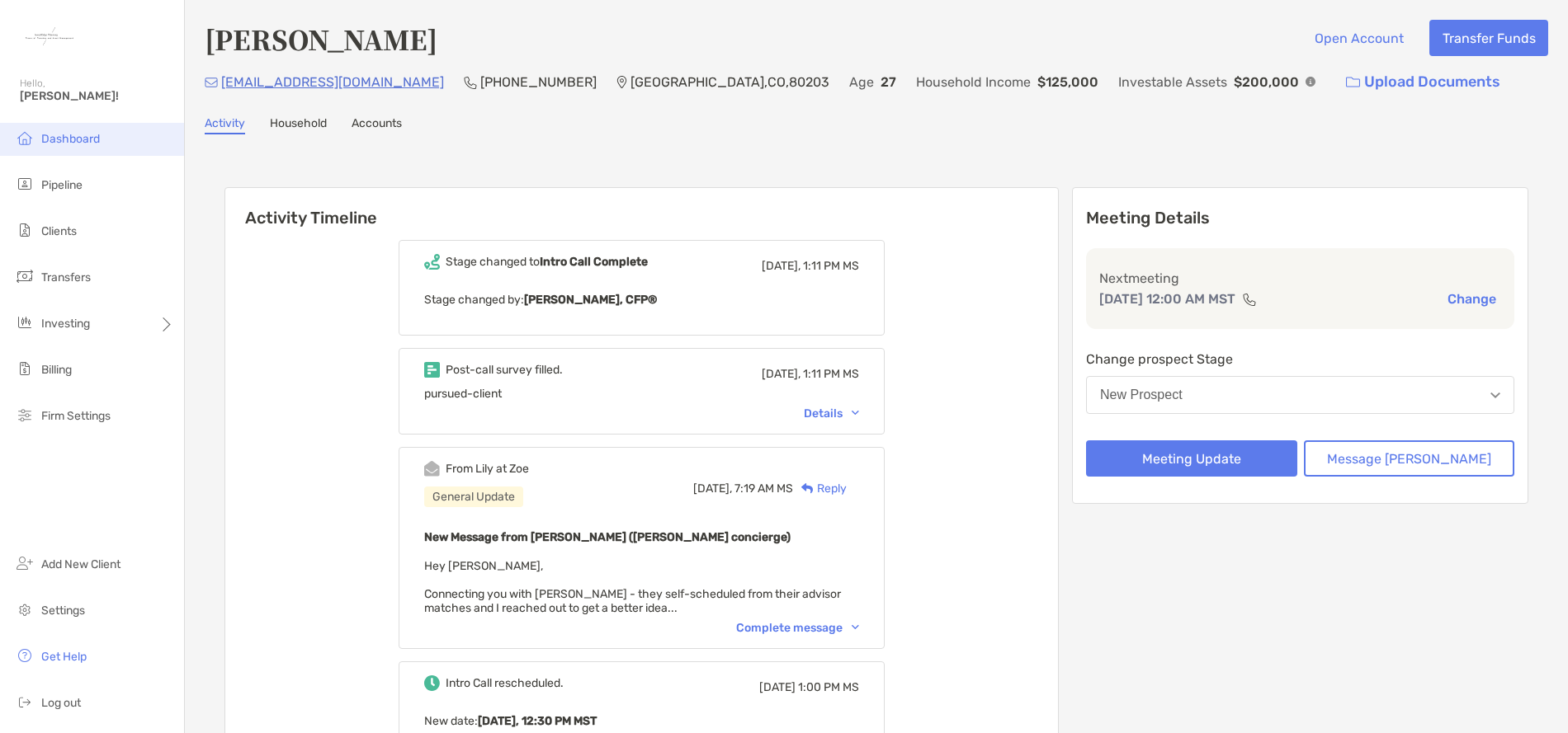
click at [52, 133] on span "Dashboard" at bounding box center [71, 139] width 59 height 14
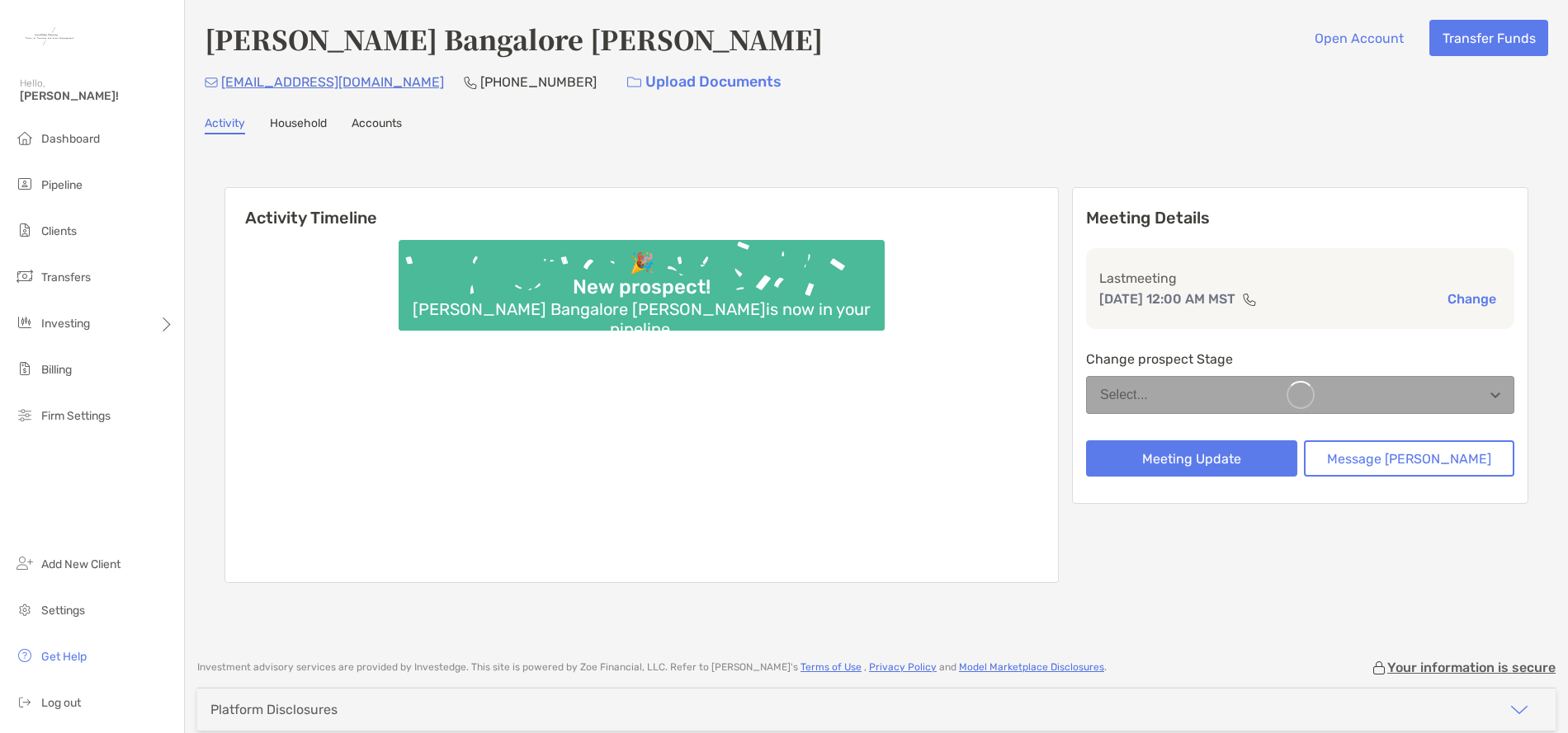
click at [68, 136] on span "Dashboard" at bounding box center [71, 139] width 59 height 14
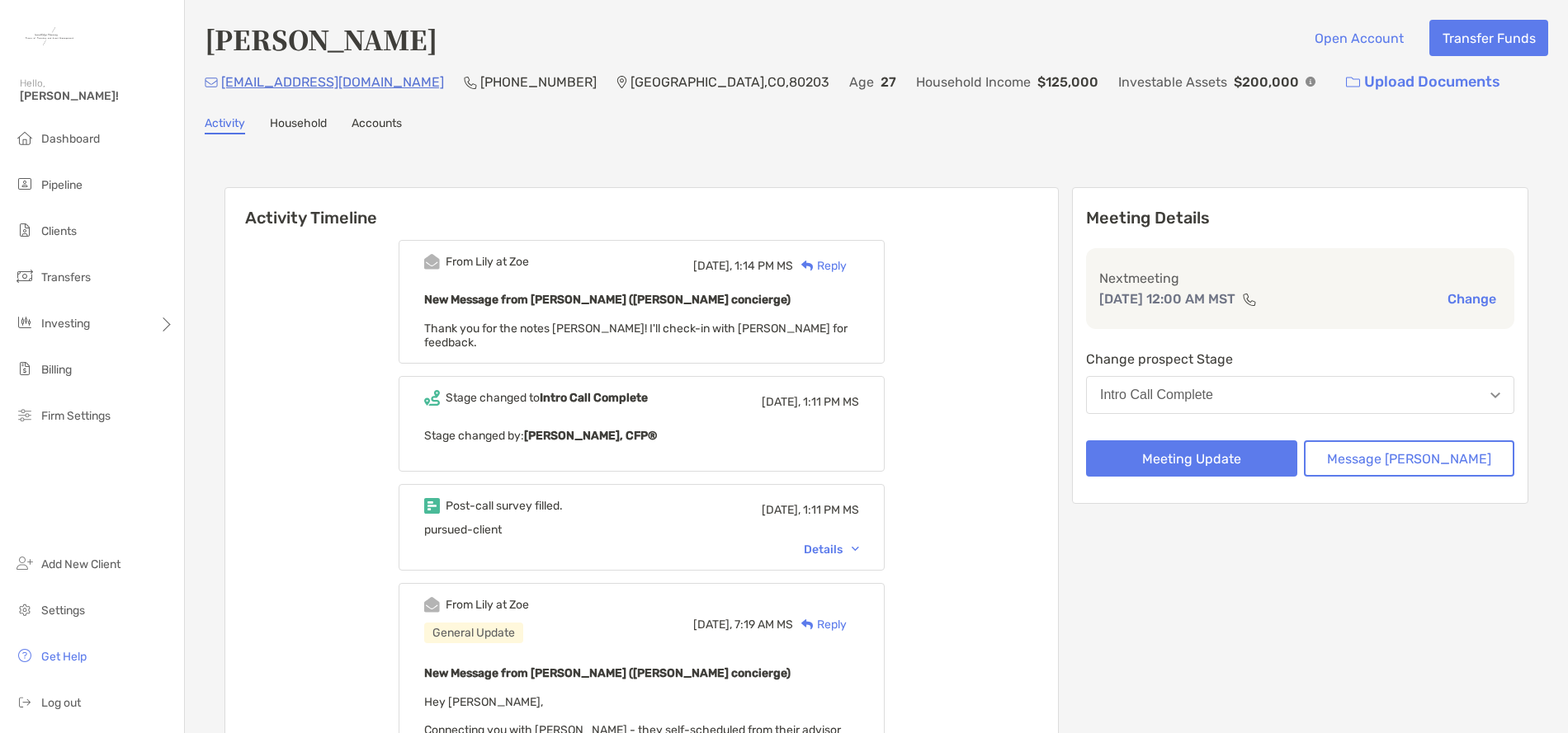
click at [1373, 394] on button "Intro Call Complete" at bounding box center [1300, 395] width 429 height 38
click at [1324, 681] on div "Meeting Details Next meeting Sep 5, 12:00 AM MST Change Change prospect Stage I…" at bounding box center [1300, 666] width 456 height 957
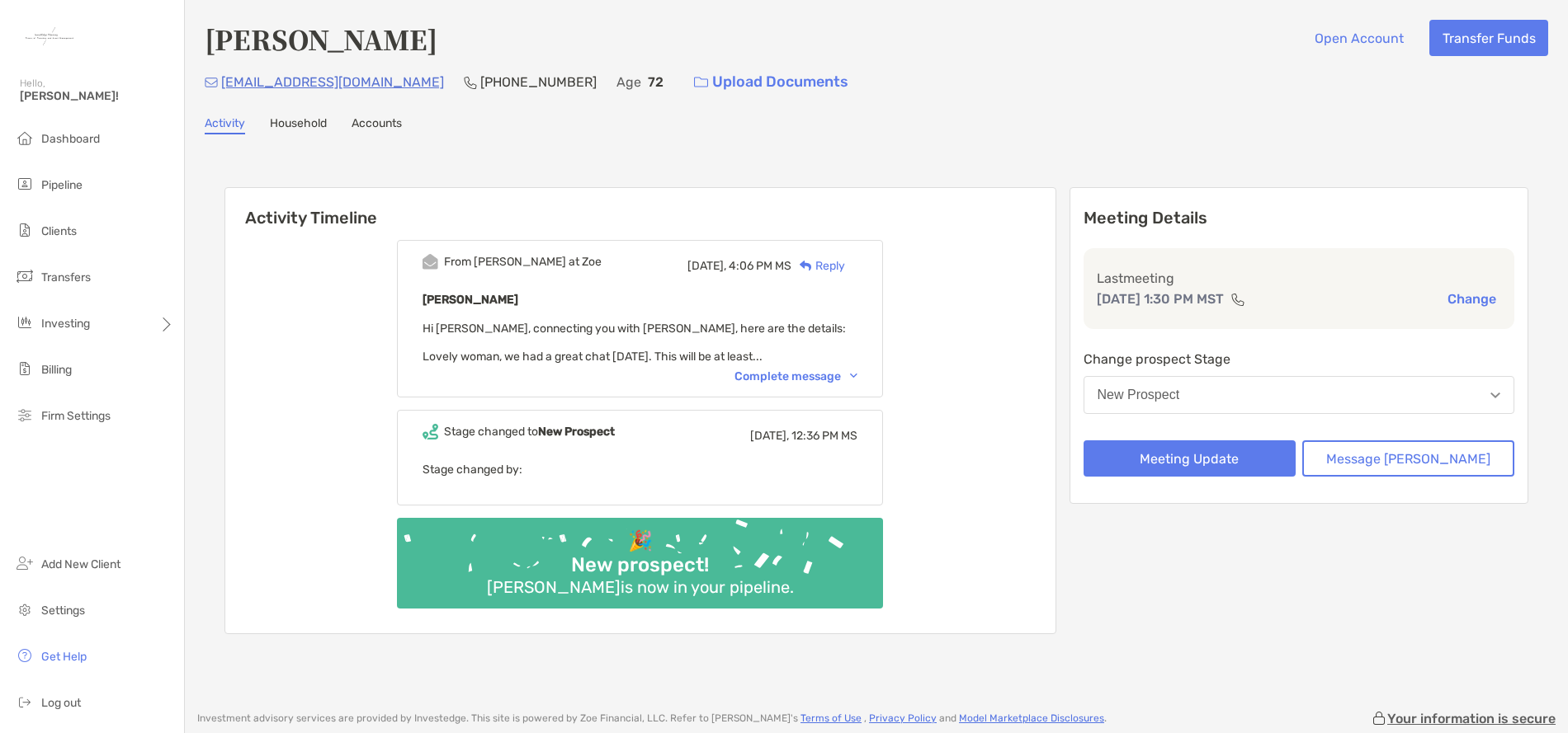
click at [813, 374] on div "Complete message" at bounding box center [796, 376] width 123 height 14
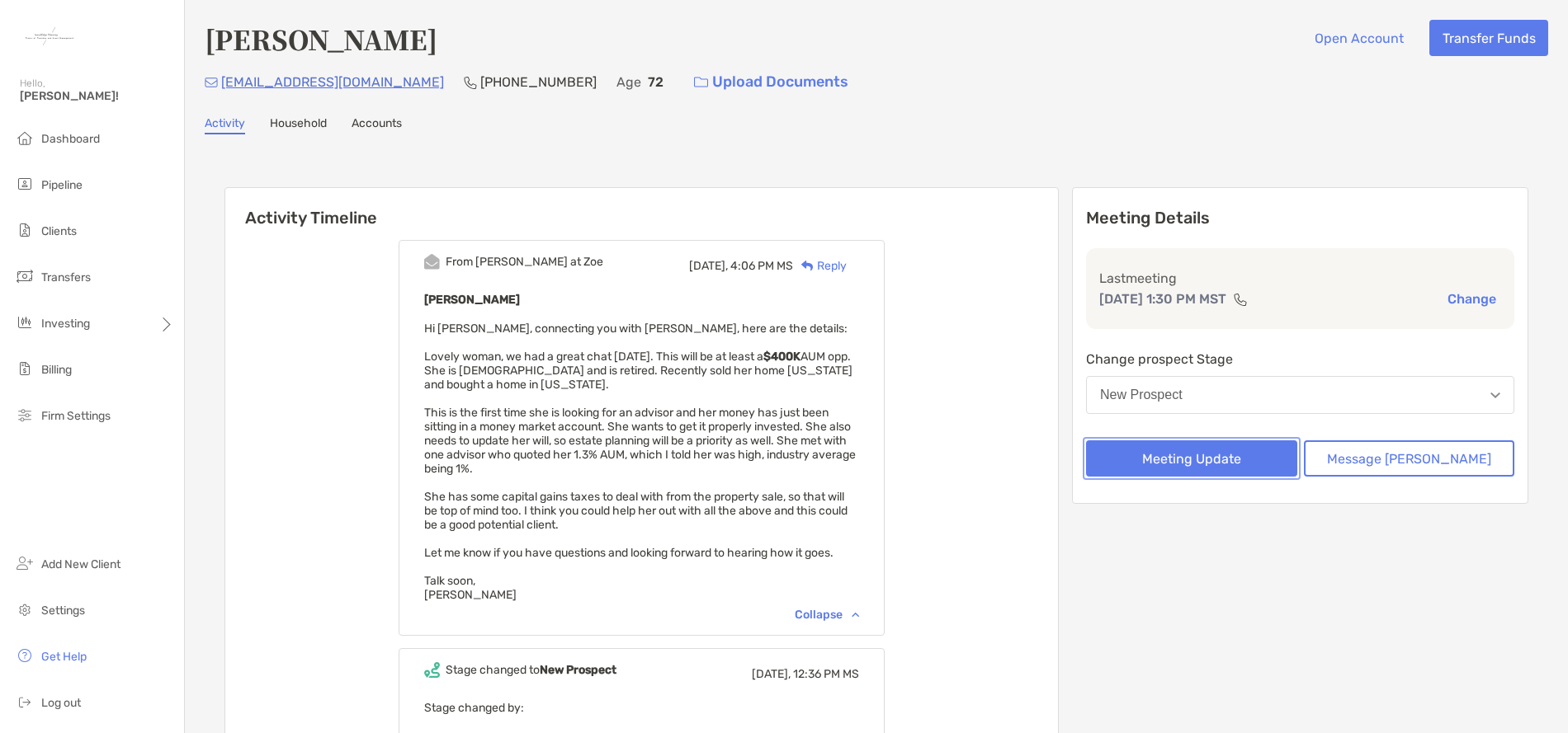
click at [1219, 459] on button "Meeting Update" at bounding box center [1192, 458] width 212 height 36
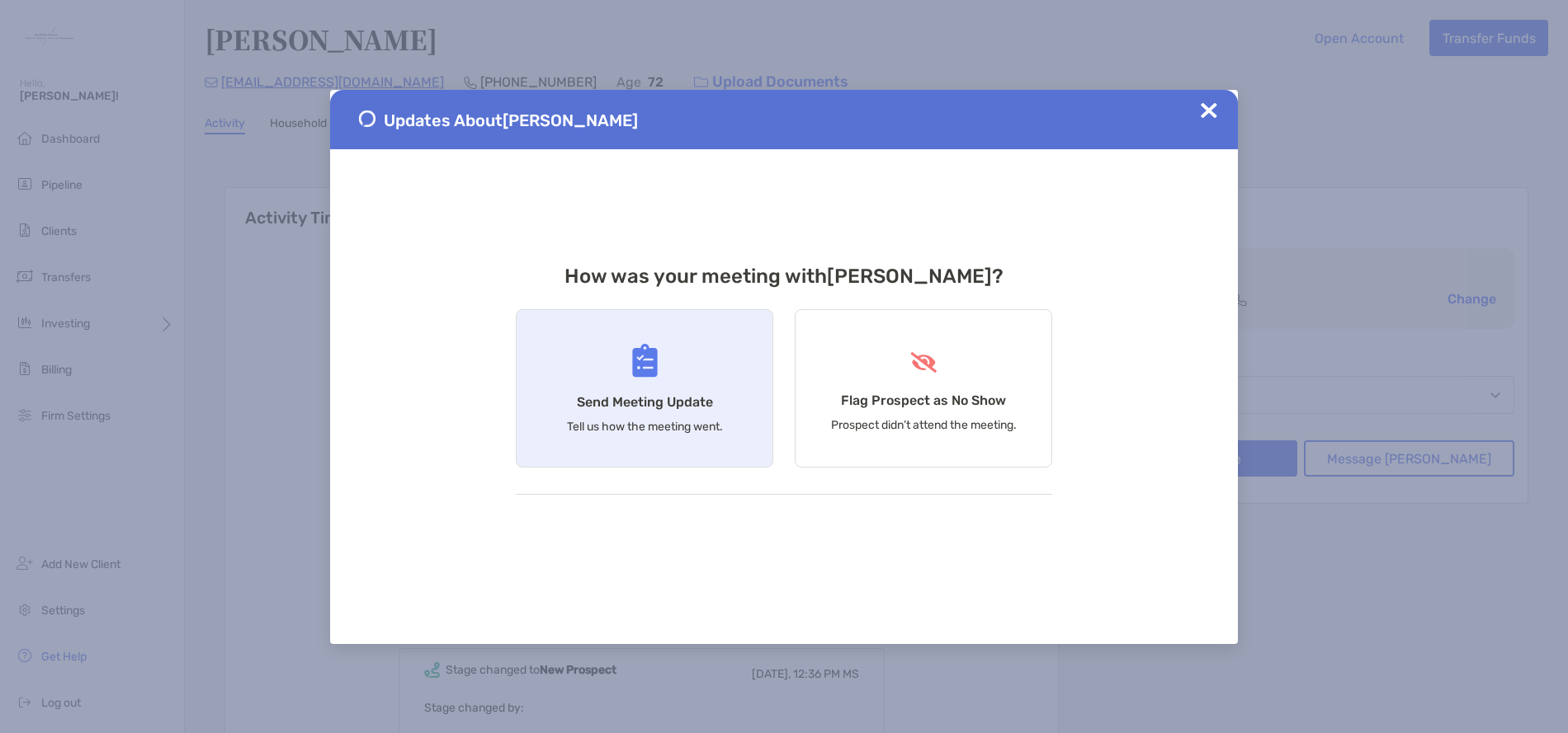
click at [640, 396] on h4 "Send Meeting Update" at bounding box center [645, 402] width 136 height 16
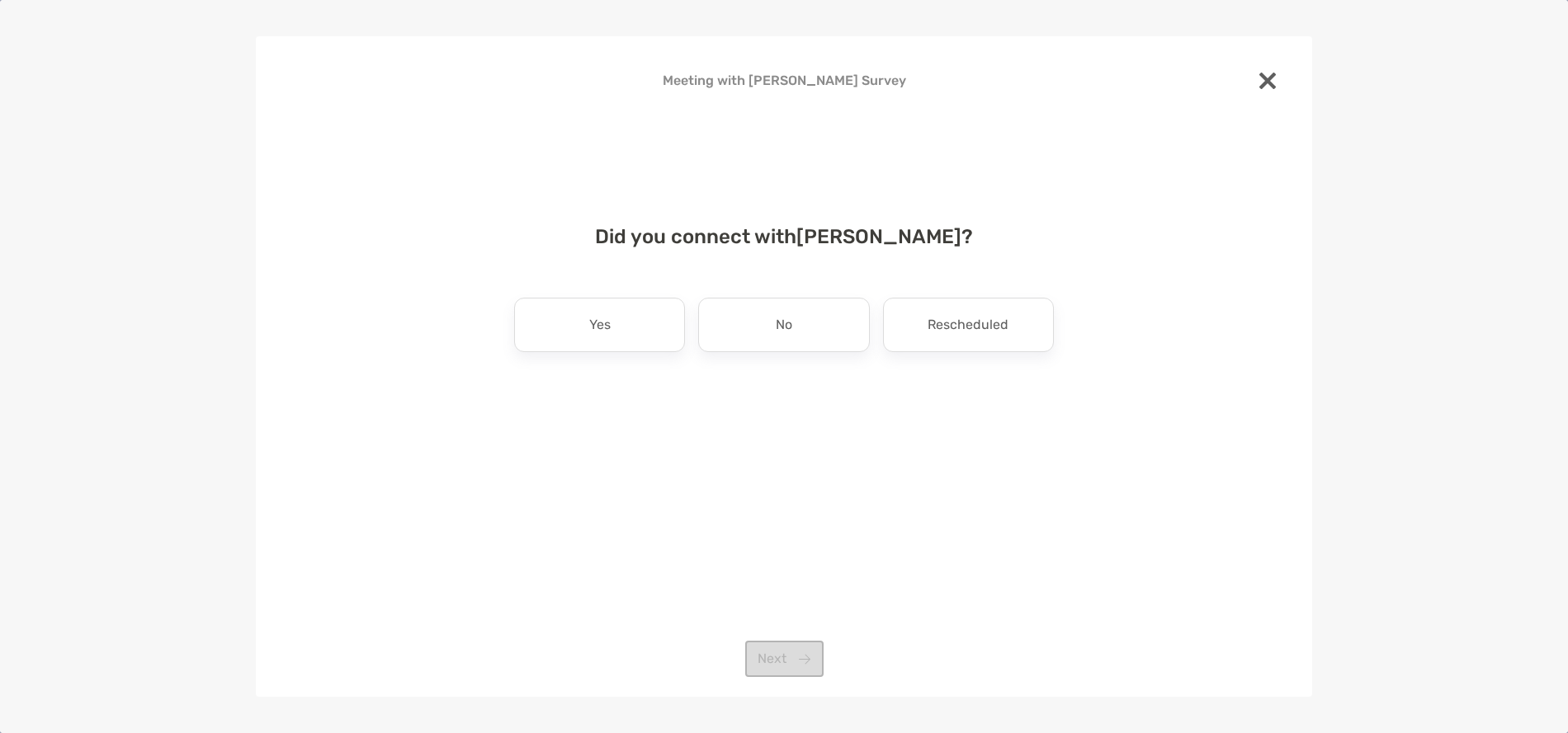
click at [1262, 76] on img at bounding box center [1268, 81] width 17 height 17
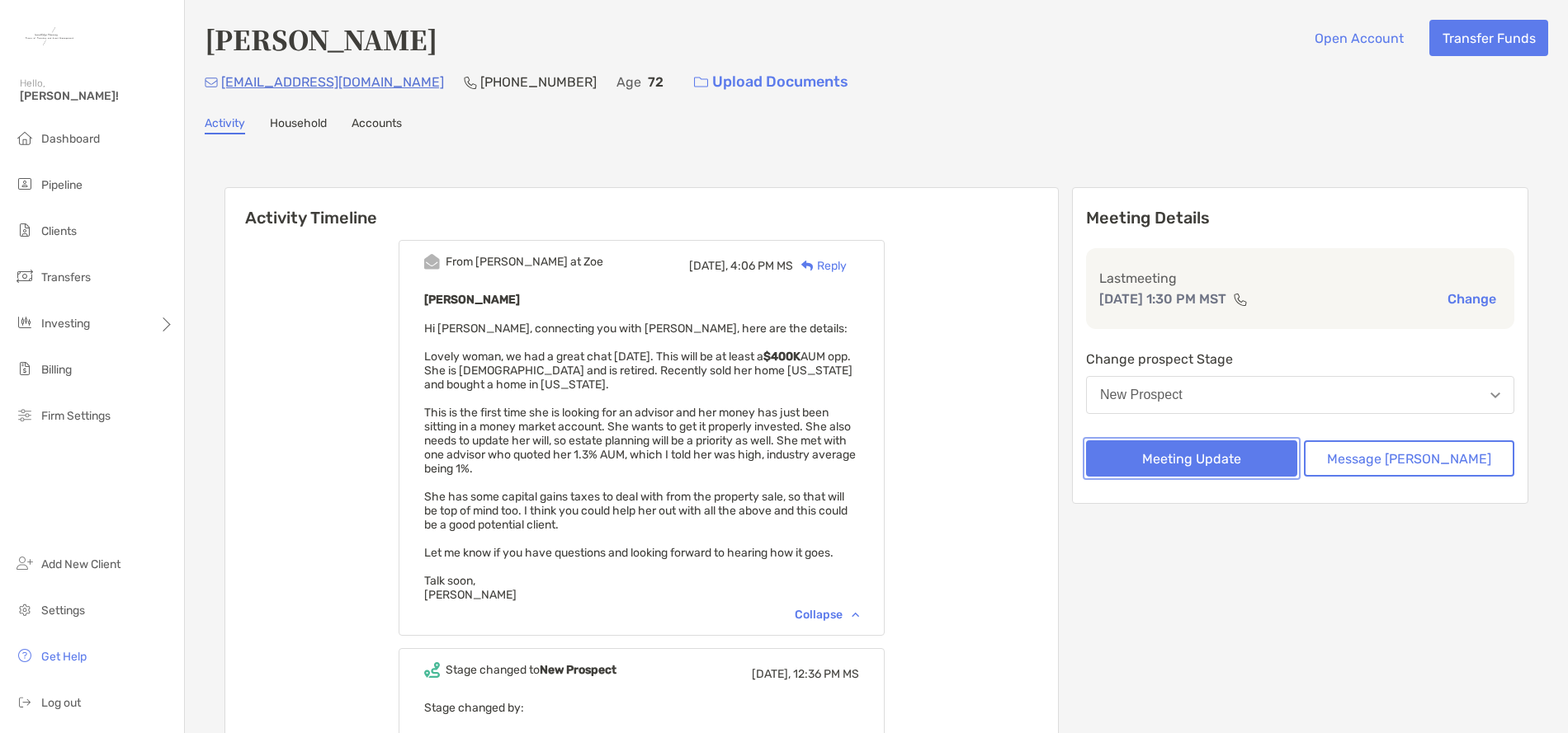
click at [1264, 456] on button "Meeting Update" at bounding box center [1192, 458] width 212 height 36
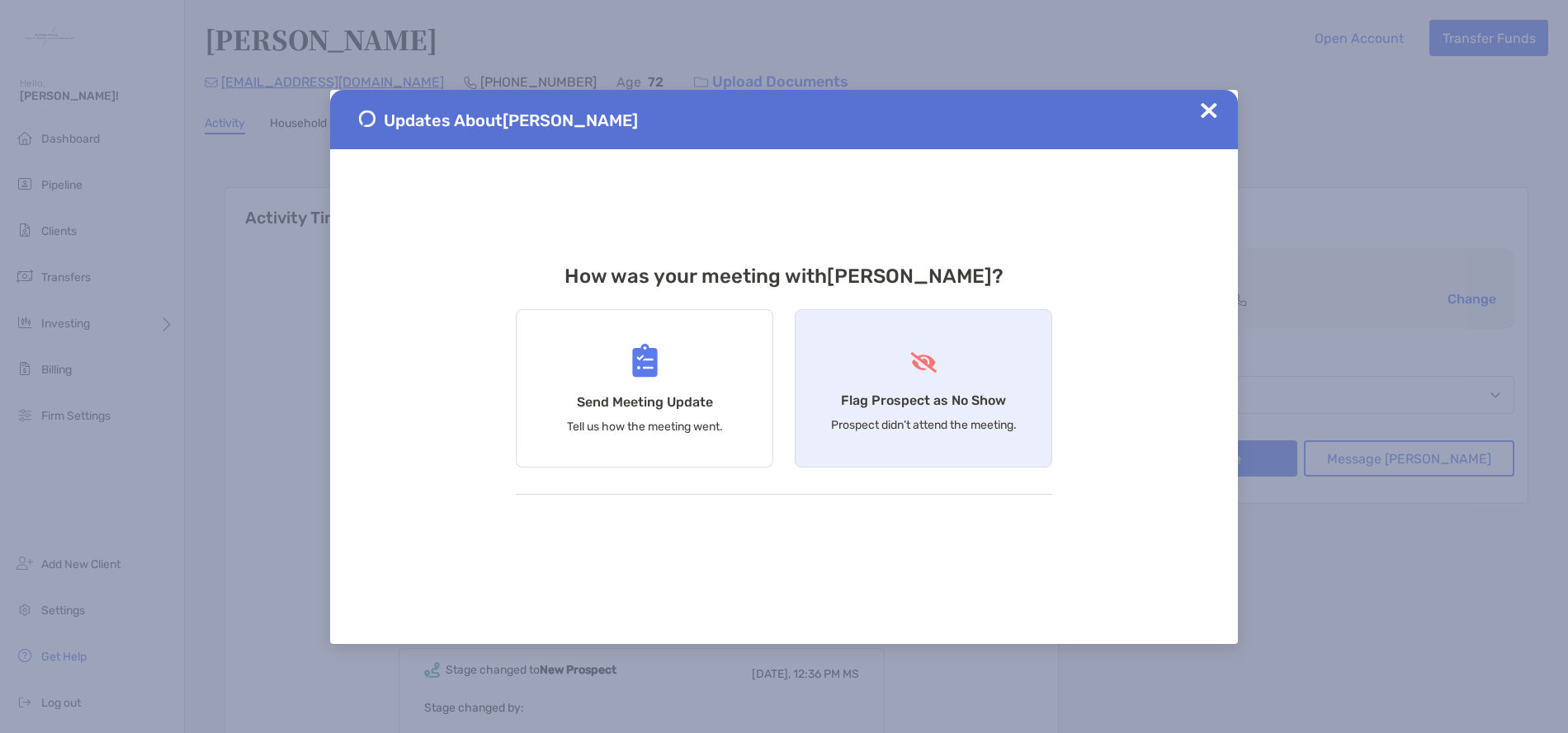
click at [948, 411] on div "Flag Prospect as No Show Prospect didn’t attend the meeting." at bounding box center [924, 388] width 258 height 158
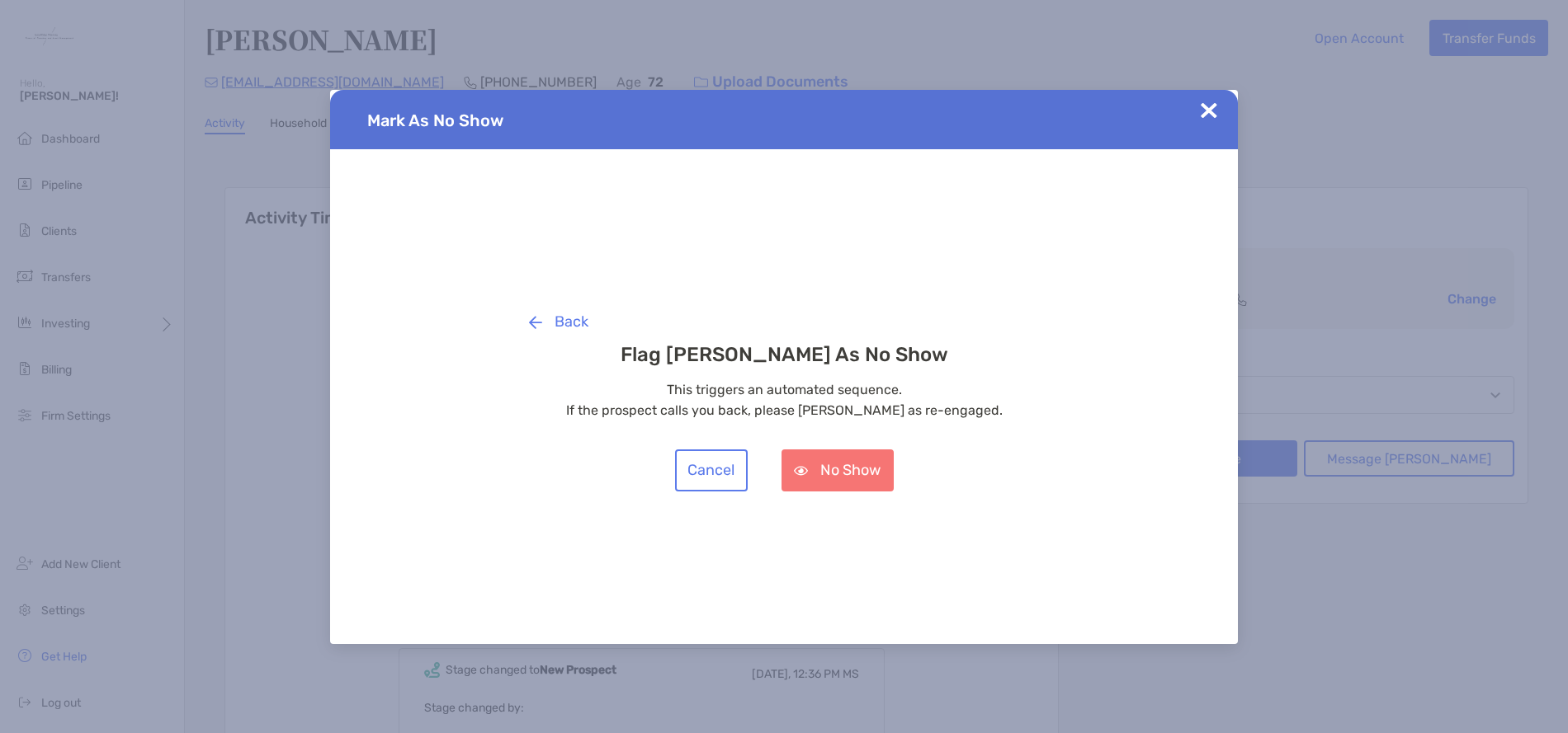
click at [1211, 112] on img at bounding box center [1209, 110] width 17 height 17
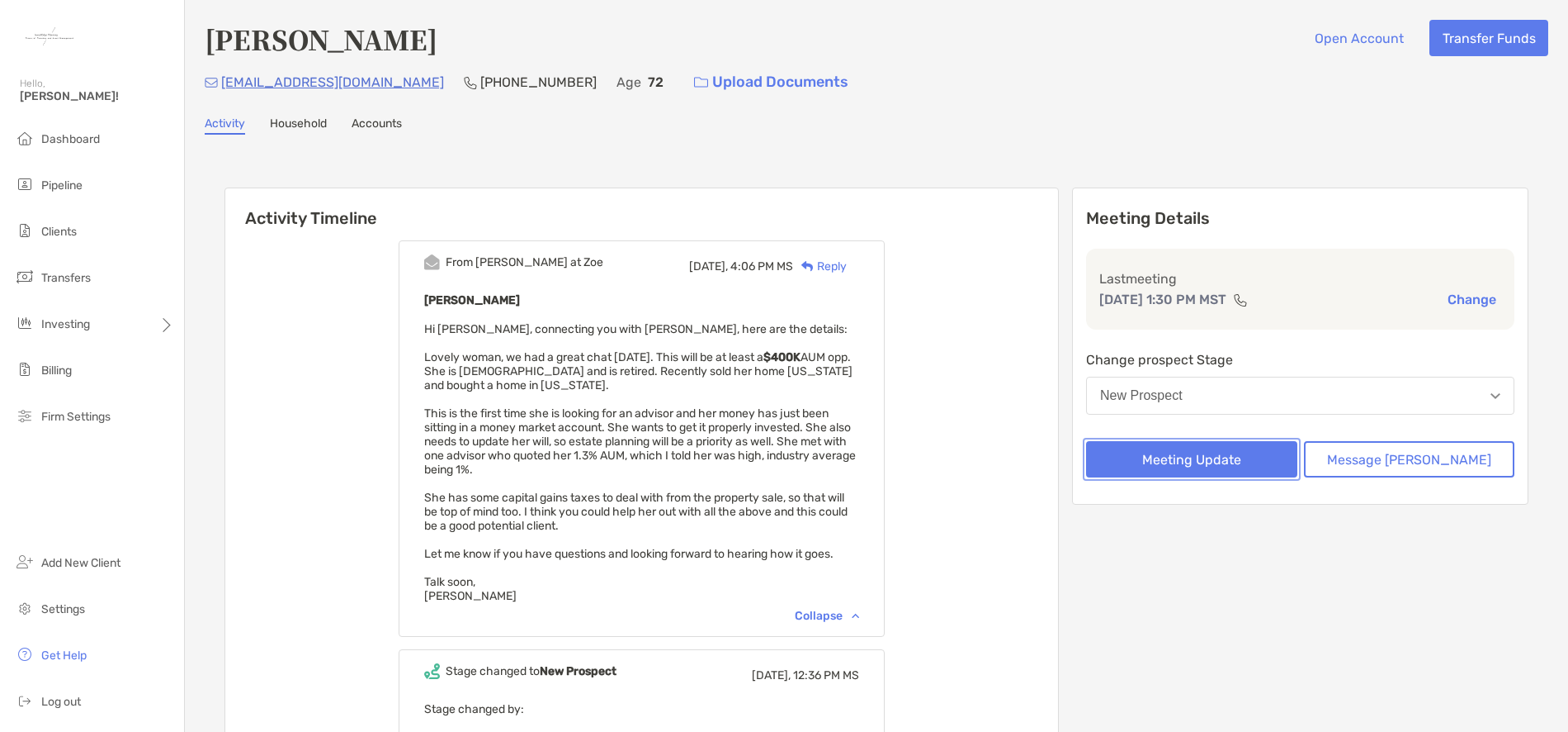
click at [1219, 463] on button "Meeting Update" at bounding box center [1192, 459] width 212 height 36
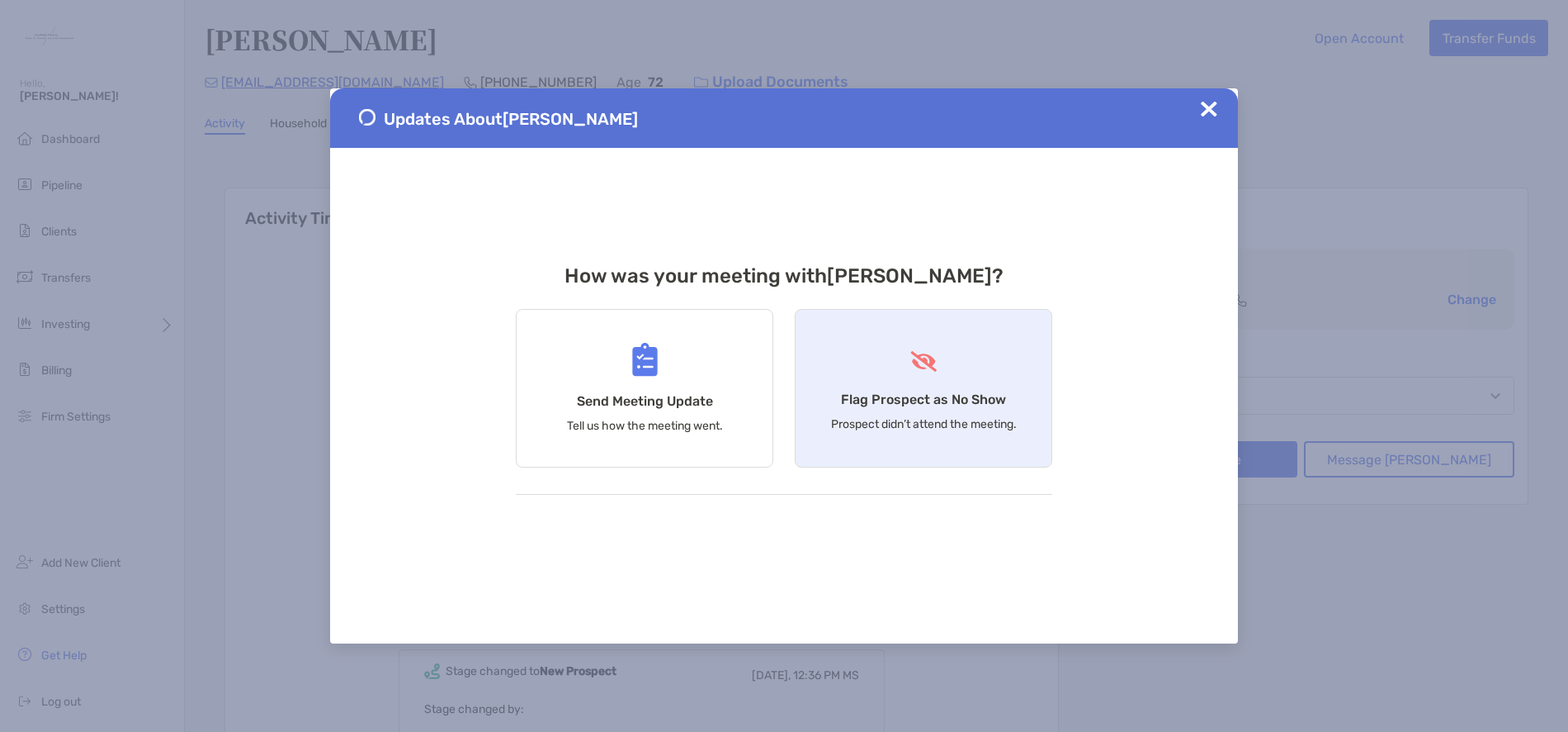
click at [936, 409] on div "Flag Prospect as No Show Prospect didn’t attend the meeting." at bounding box center [924, 388] width 258 height 158
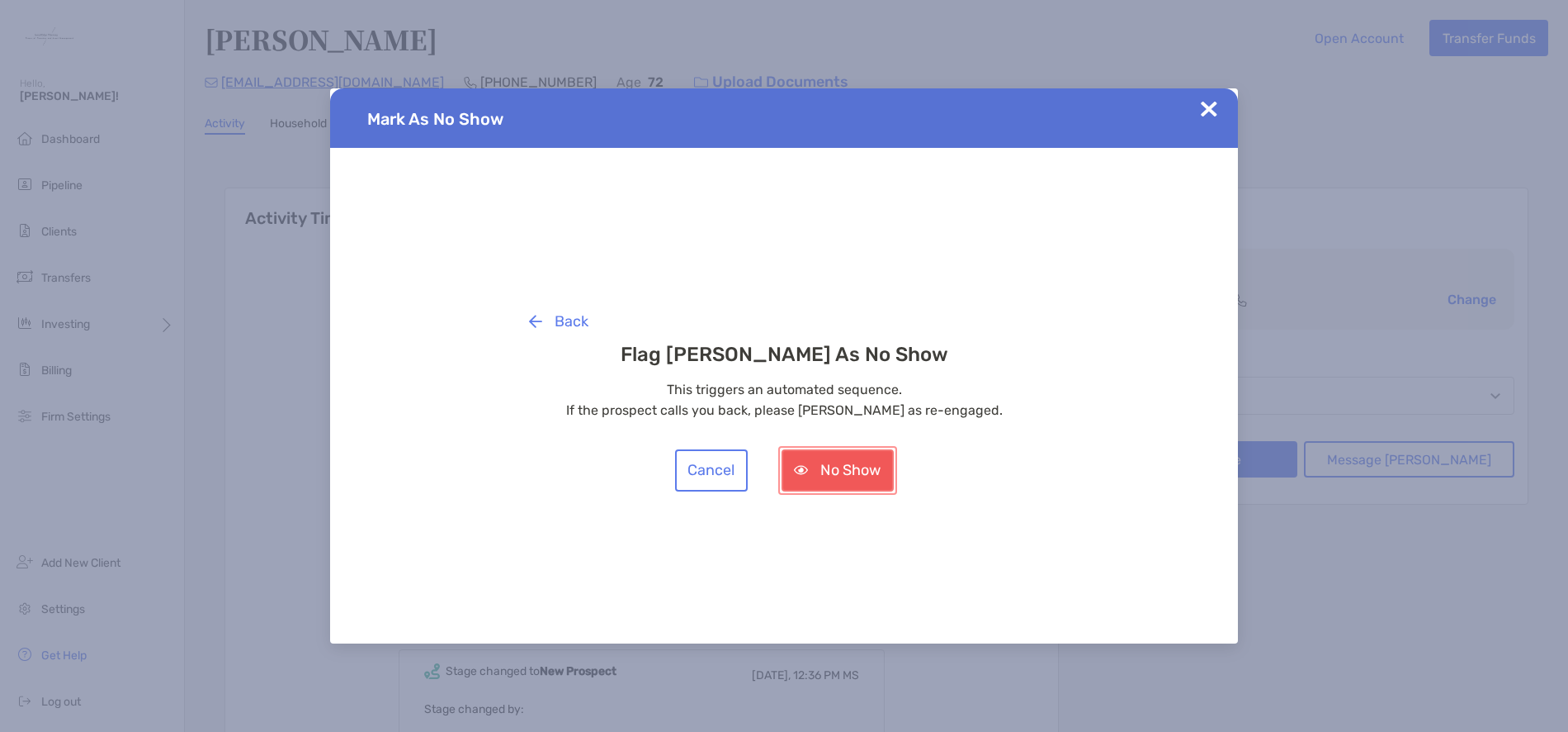
click at [867, 465] on button "No Show" at bounding box center [837, 471] width 112 height 42
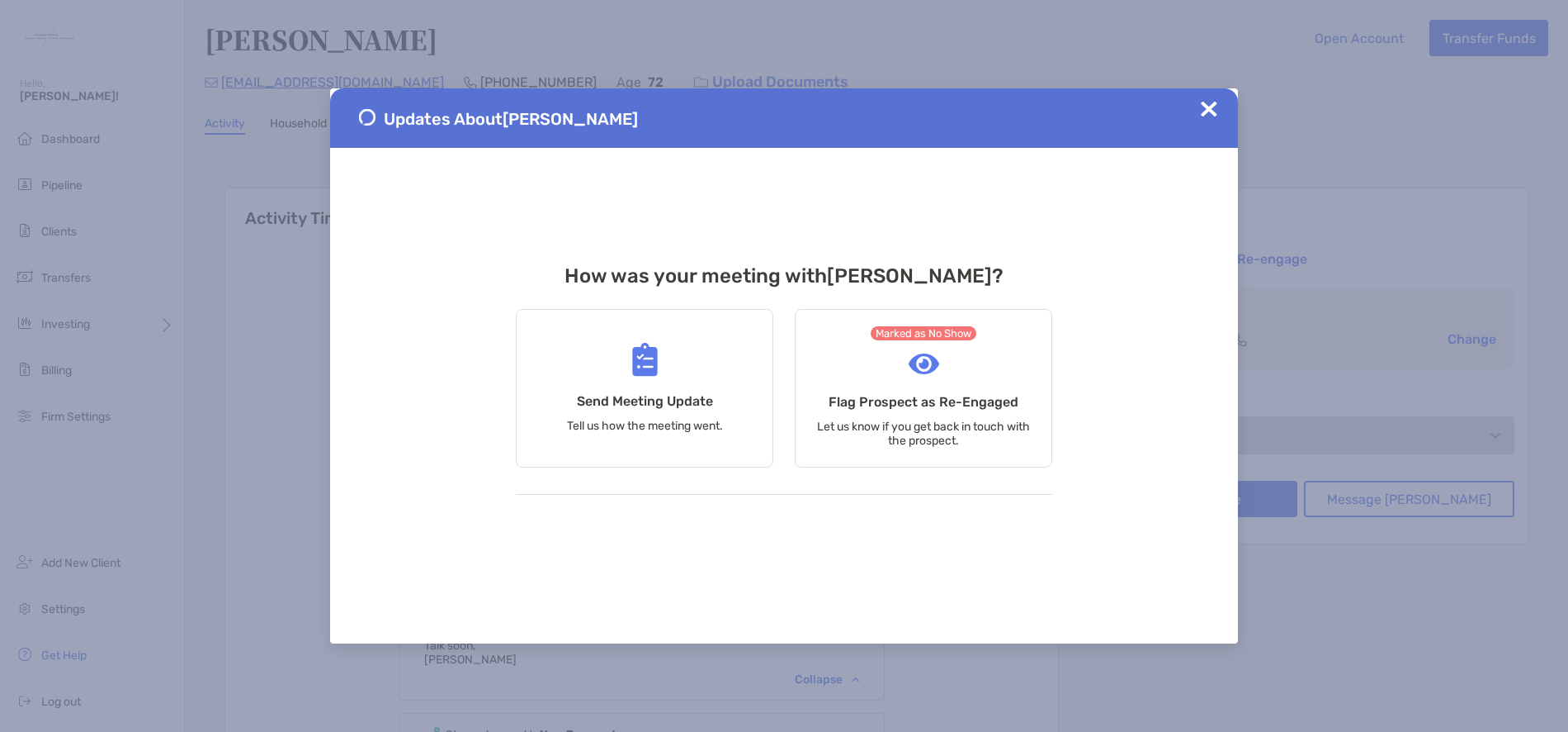
click at [1204, 111] on img at bounding box center [1209, 109] width 17 height 17
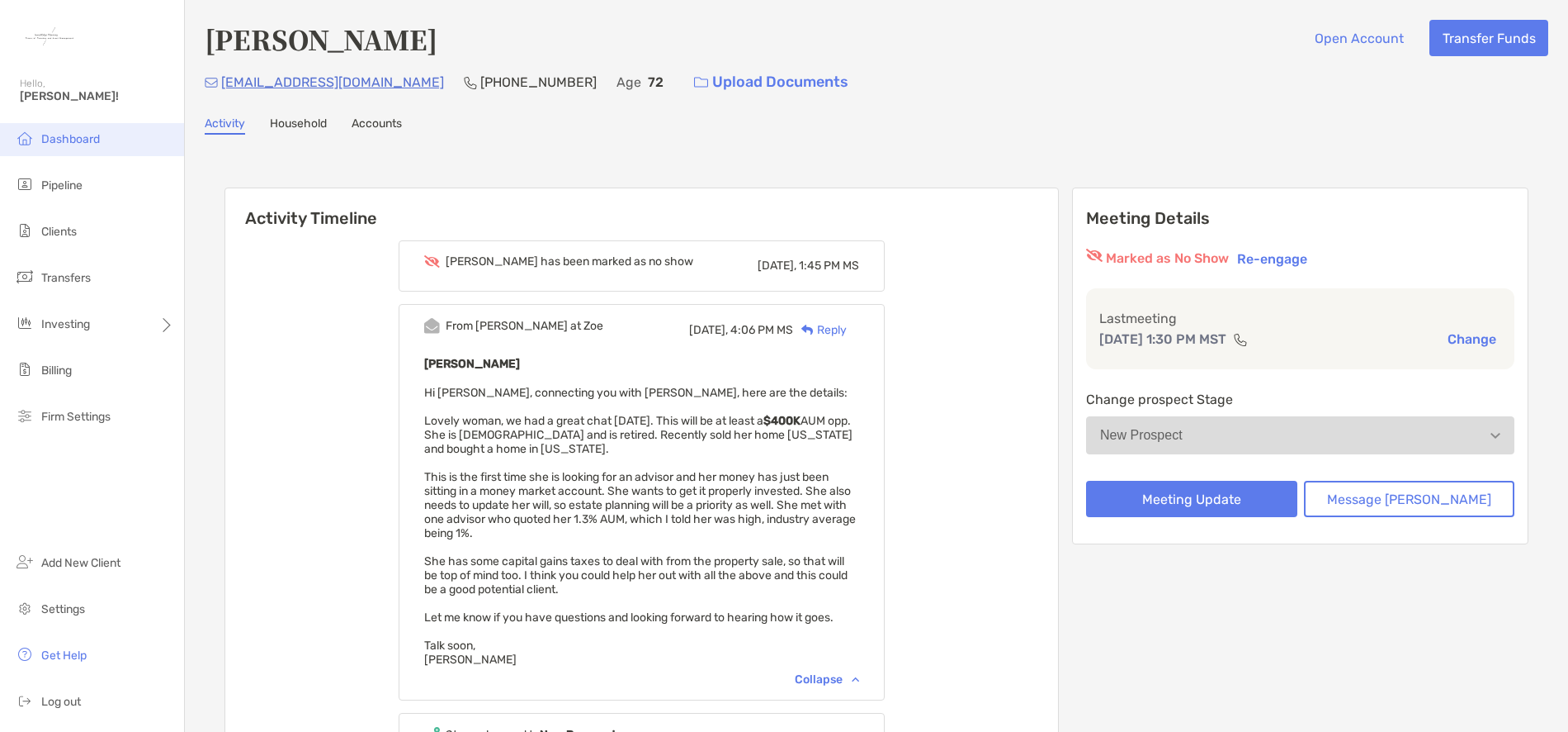
click at [58, 138] on span "Dashboard" at bounding box center [71, 139] width 59 height 14
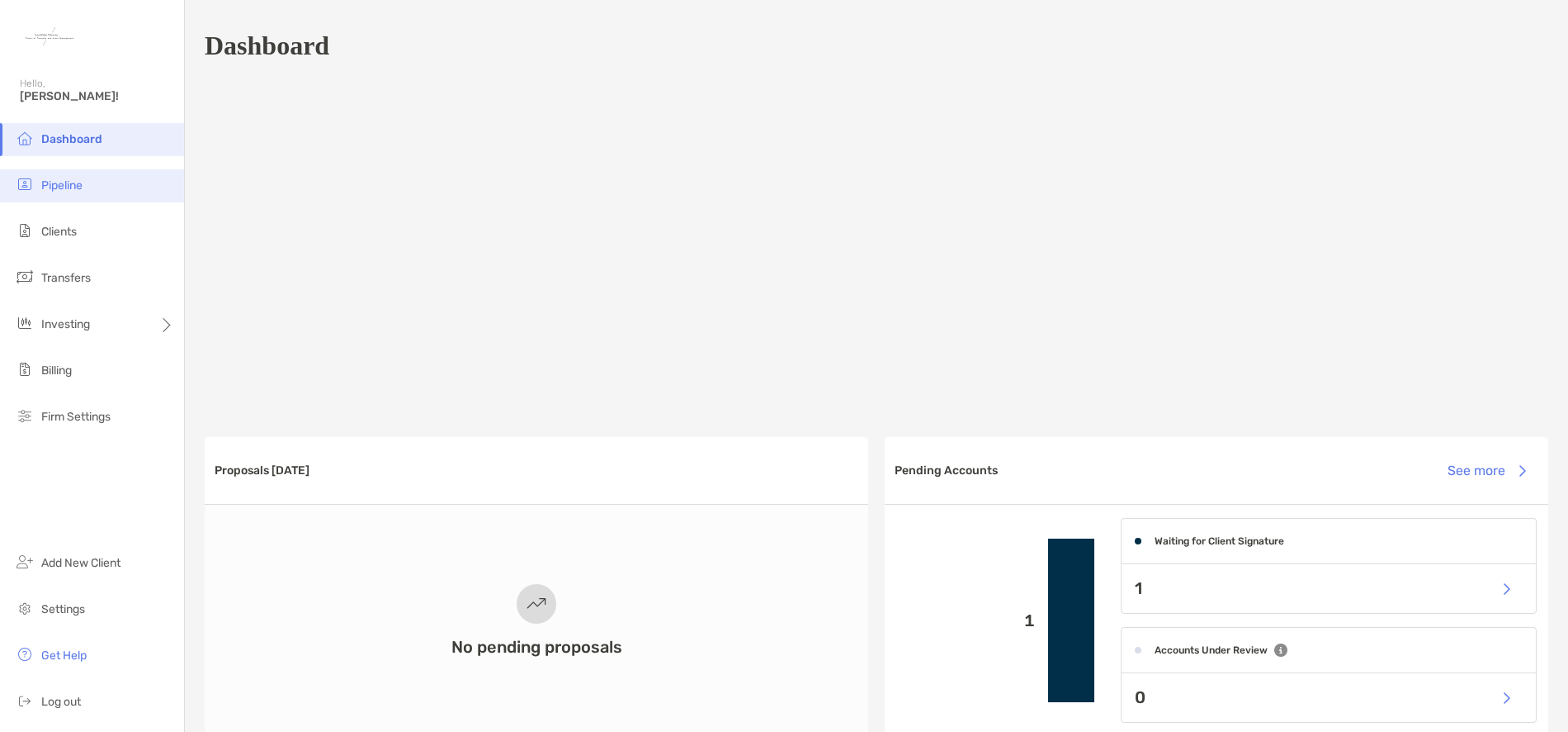
click at [74, 192] on span "Pipeline" at bounding box center [62, 185] width 41 height 14
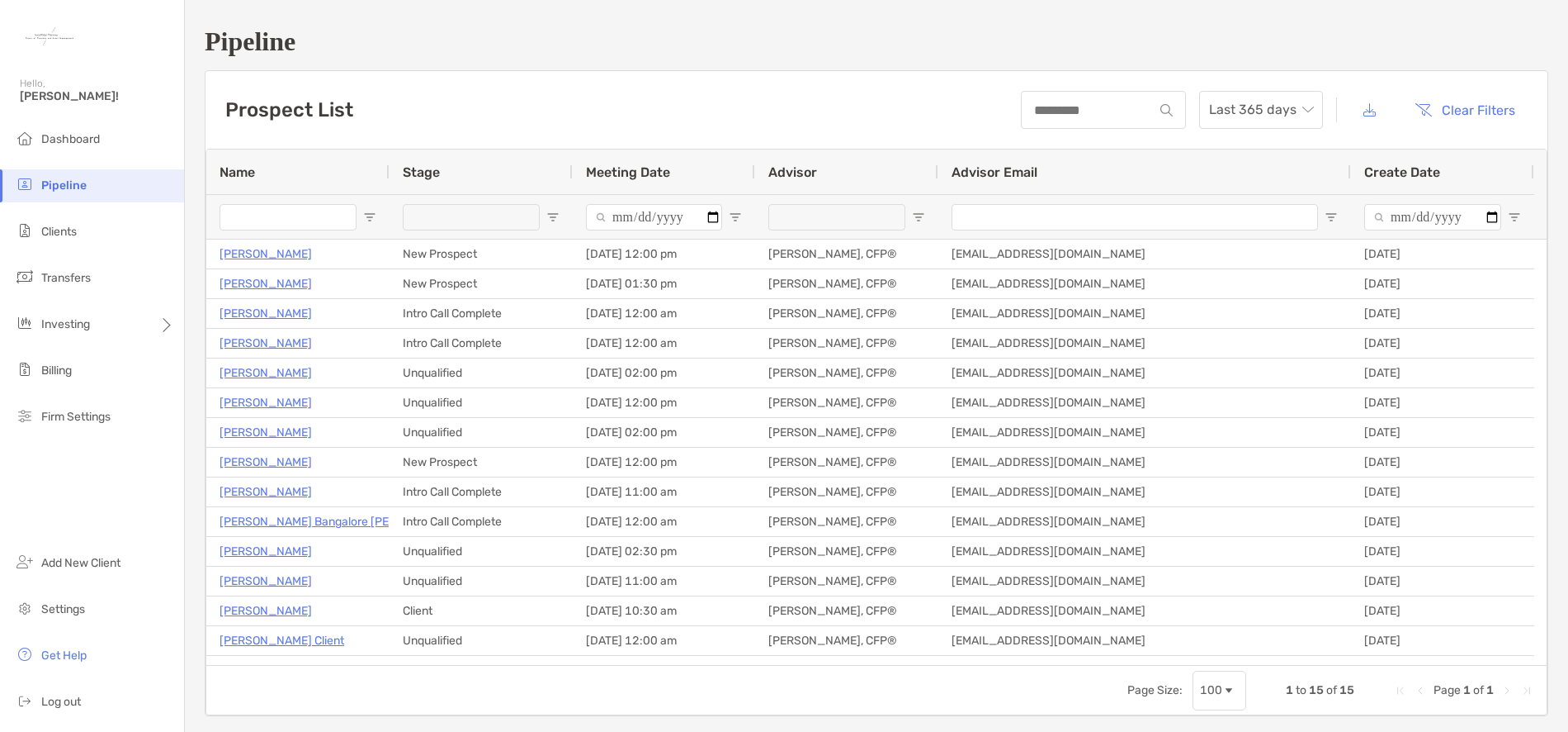
type input "**********"
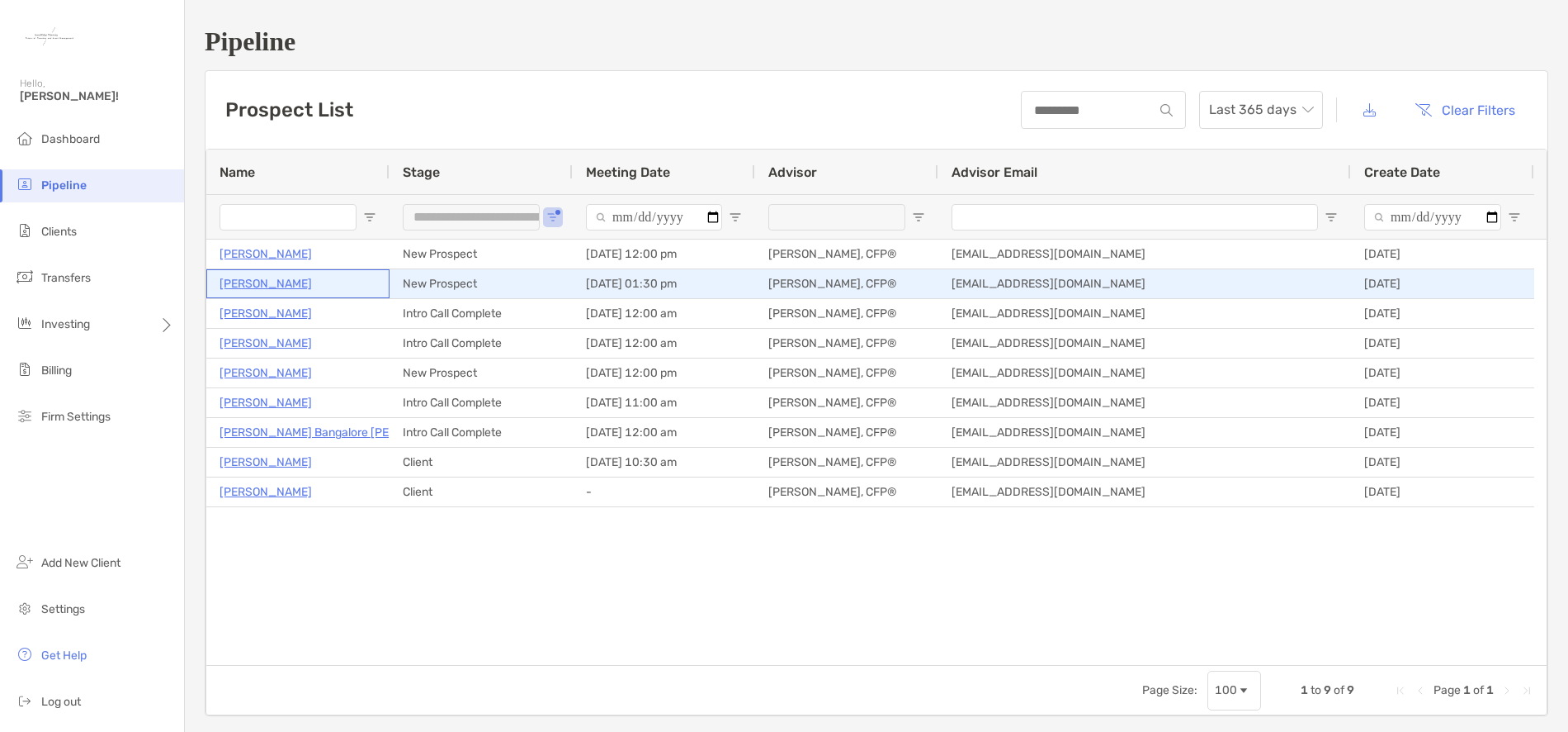
click at [254, 285] on p "Leslie Robertson" at bounding box center [266, 284] width 92 height 20
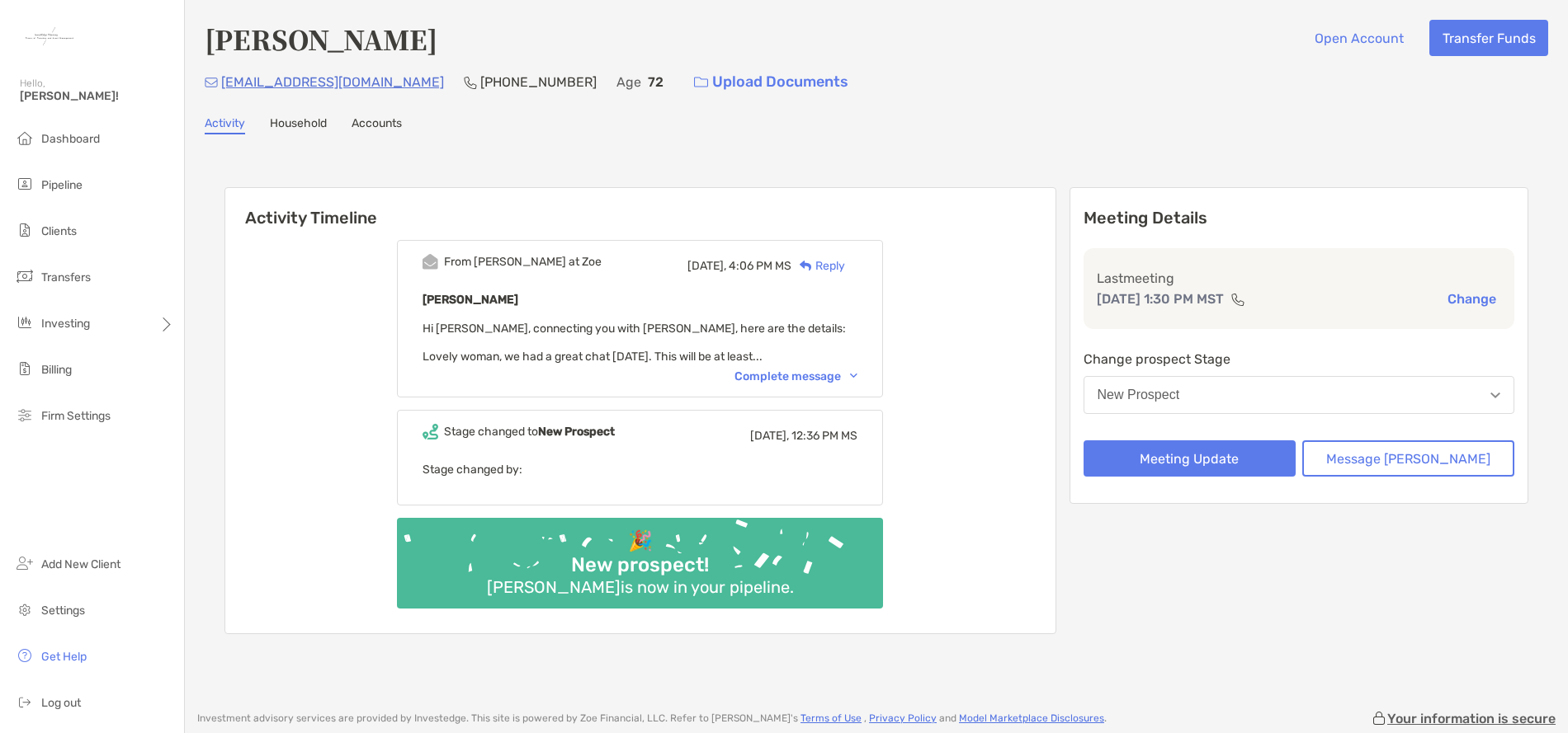
click at [1454, 399] on button "New Prospect" at bounding box center [1299, 395] width 432 height 38
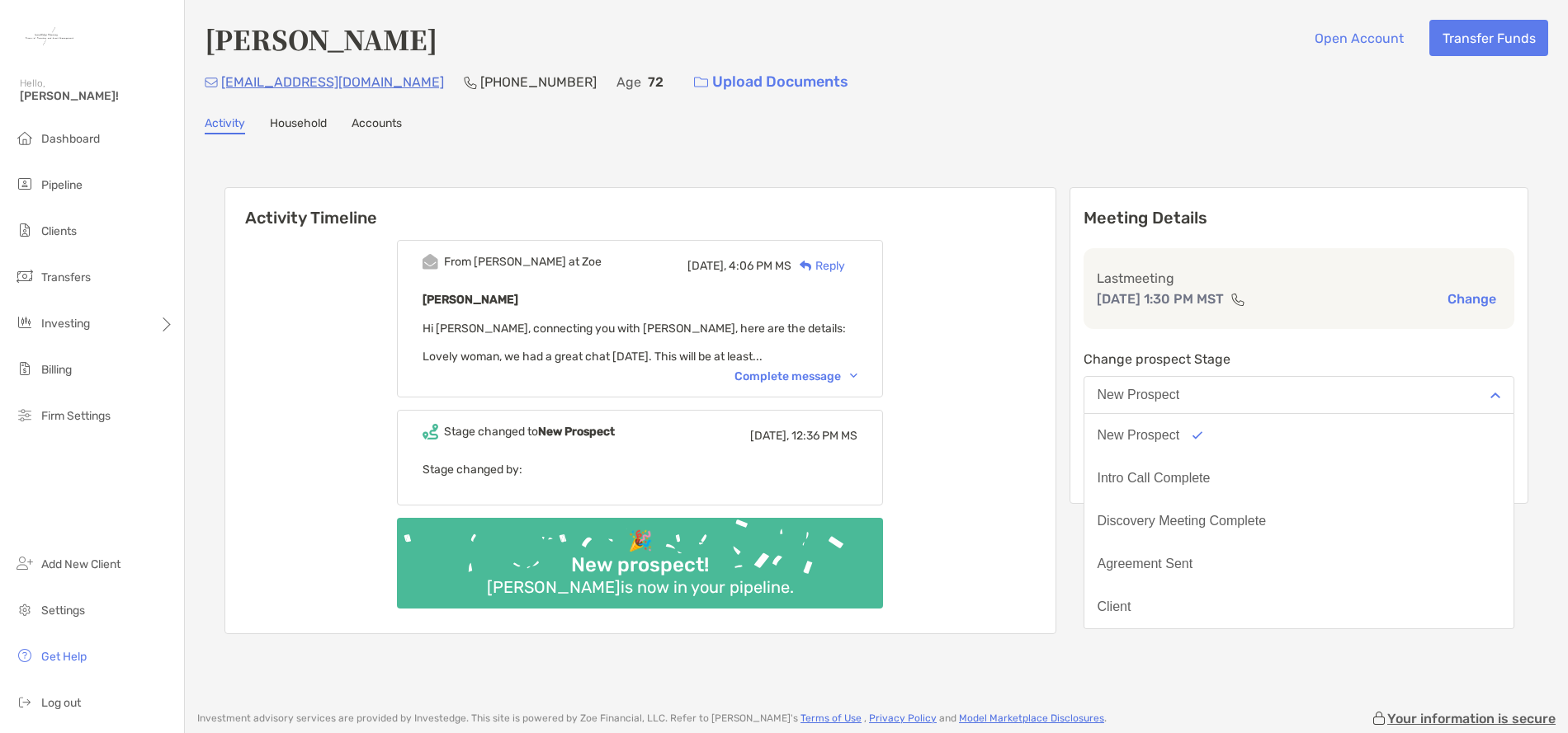
click at [1530, 428] on div "Activity Timeline From Paul at Zoe Yesterday, 4:06 PM MS Reply Leslie Robertson…" at bounding box center [876, 413] width 1343 height 524
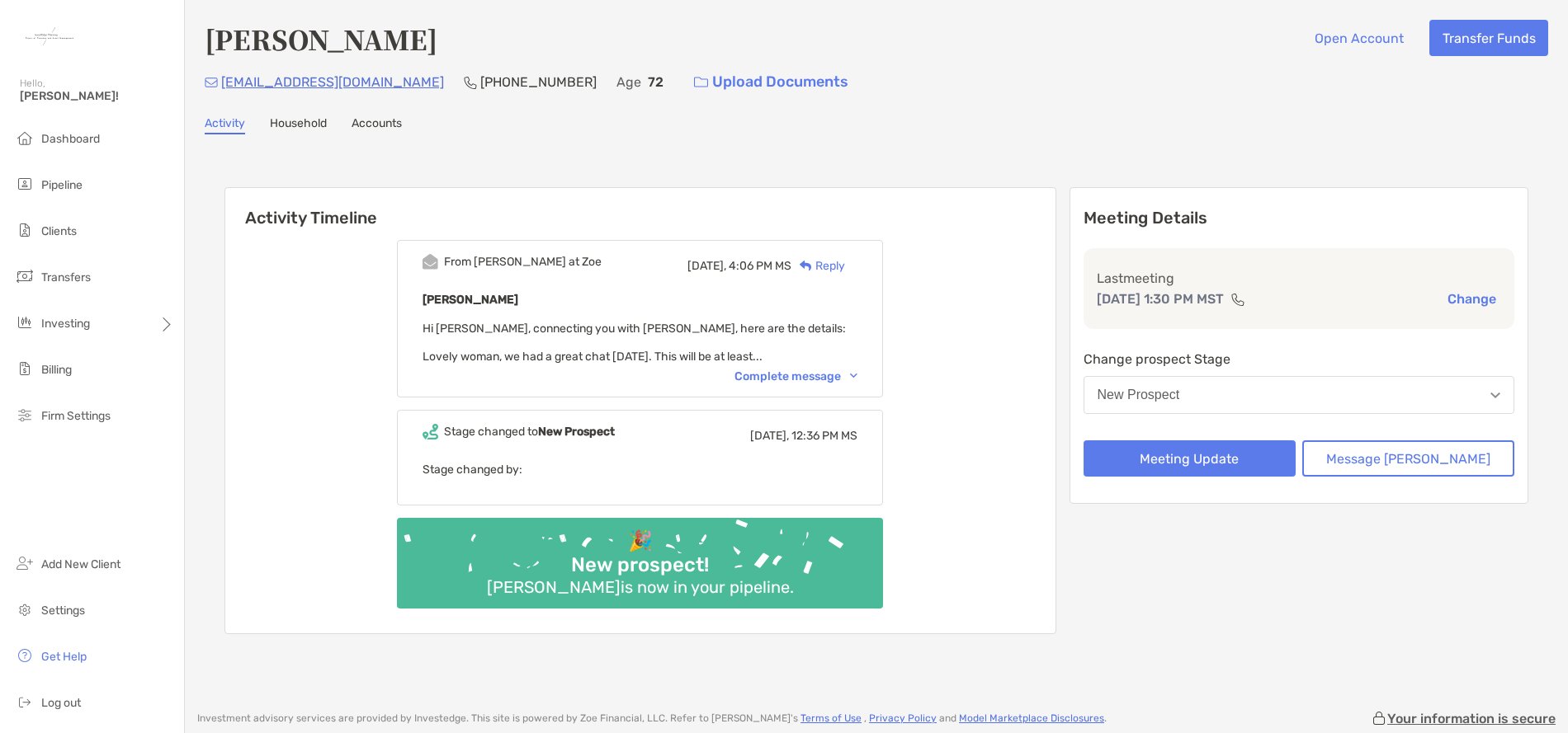
click at [1228, 396] on button "New Prospect" at bounding box center [1299, 395] width 432 height 38
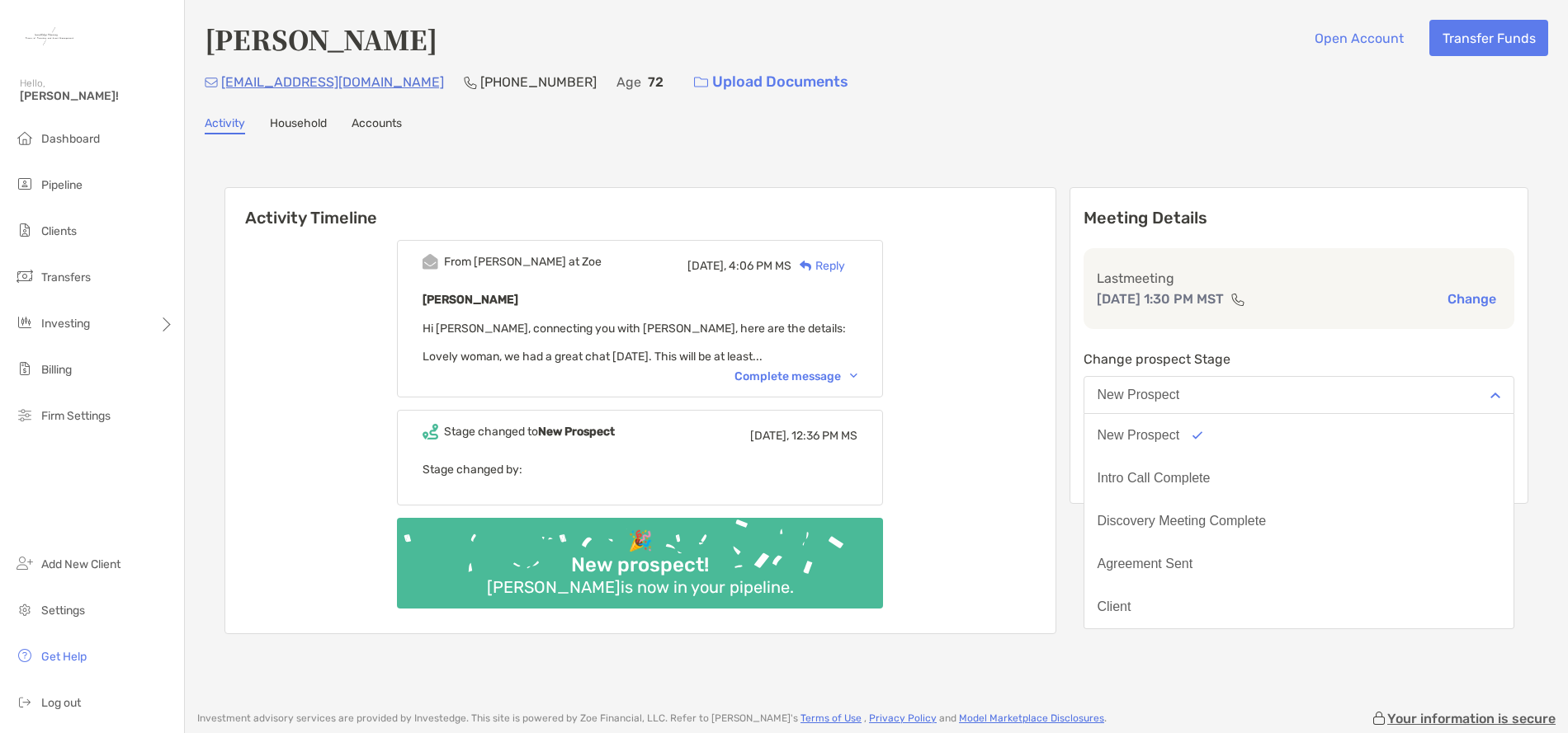
click at [1549, 442] on div "Leslie Robertson Open Account Transfer Funds lrobertson6362@gmail.com (406) 270…" at bounding box center [876, 347] width 1383 height 694
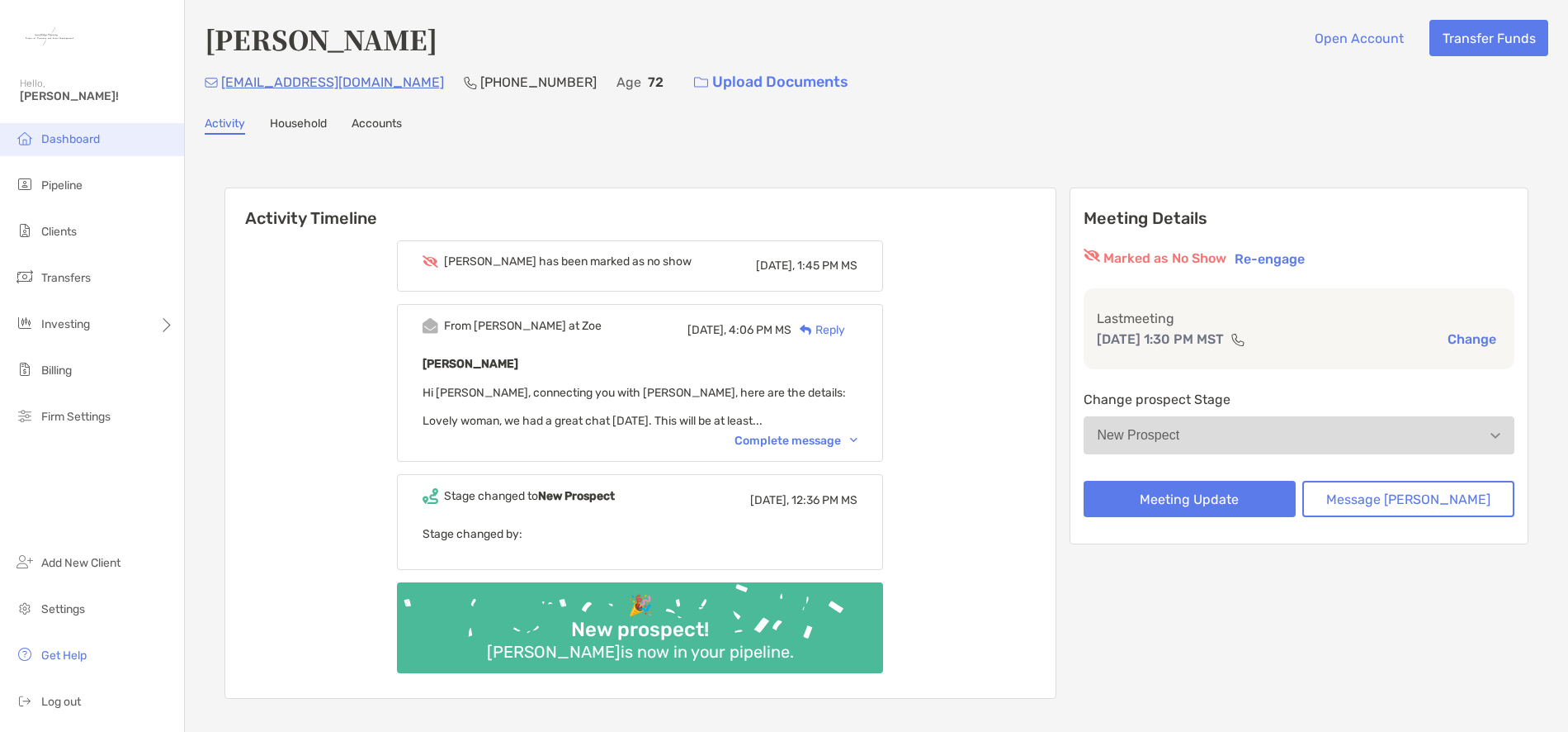
click at [76, 134] on span "Dashboard" at bounding box center [71, 139] width 59 height 14
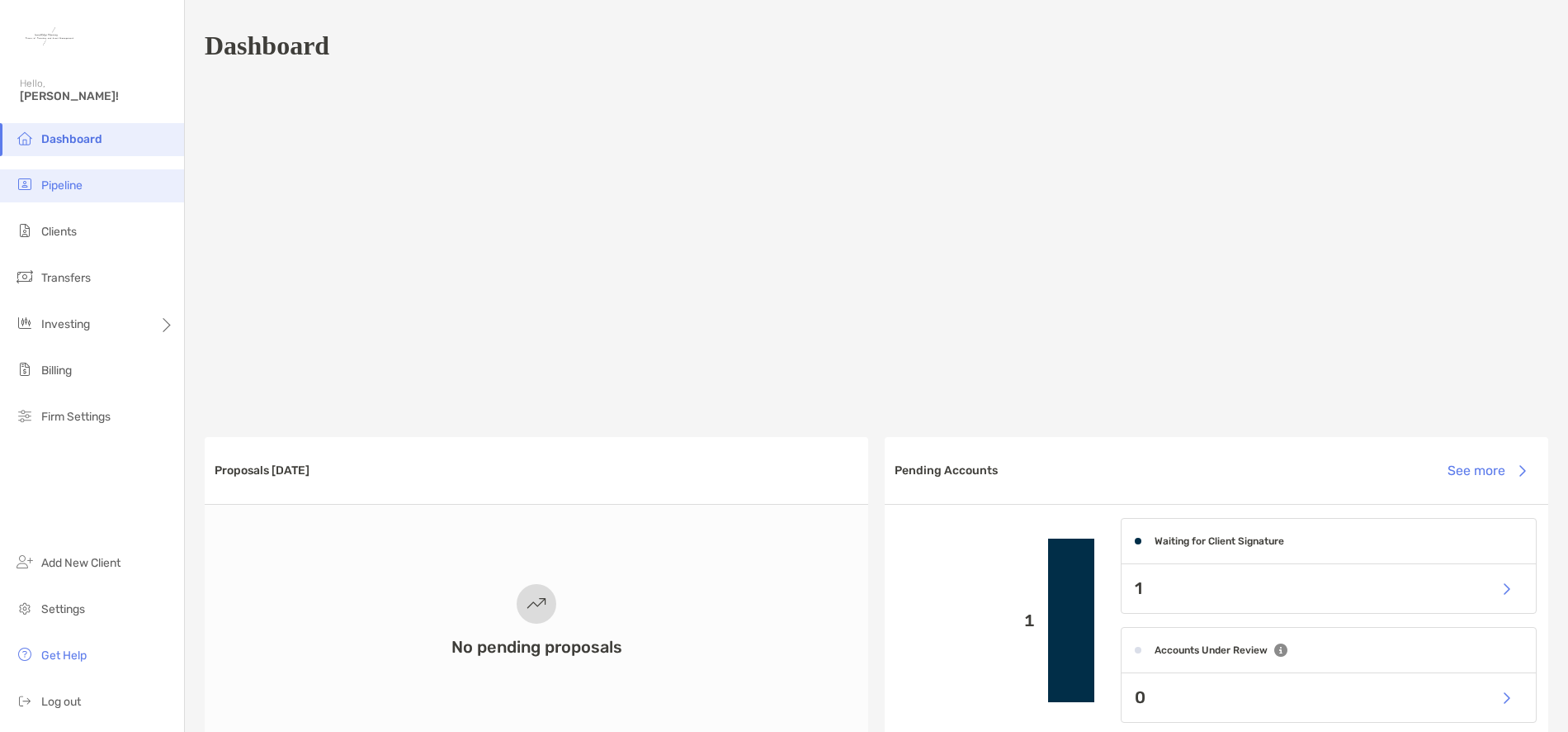
click at [63, 184] on span "Pipeline" at bounding box center [62, 185] width 41 height 14
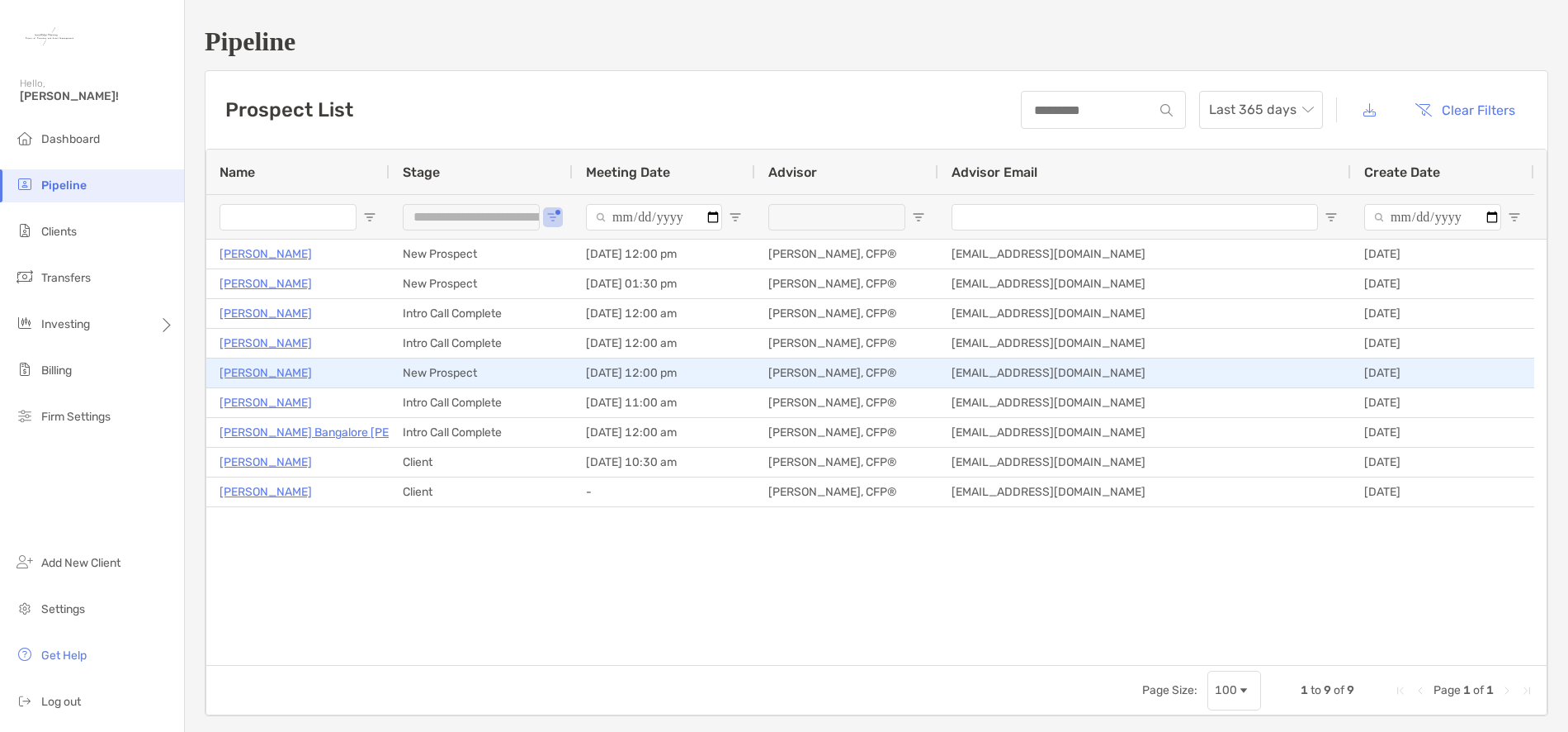
click at [271, 378] on p "[PERSON_NAME]" at bounding box center [266, 373] width 92 height 20
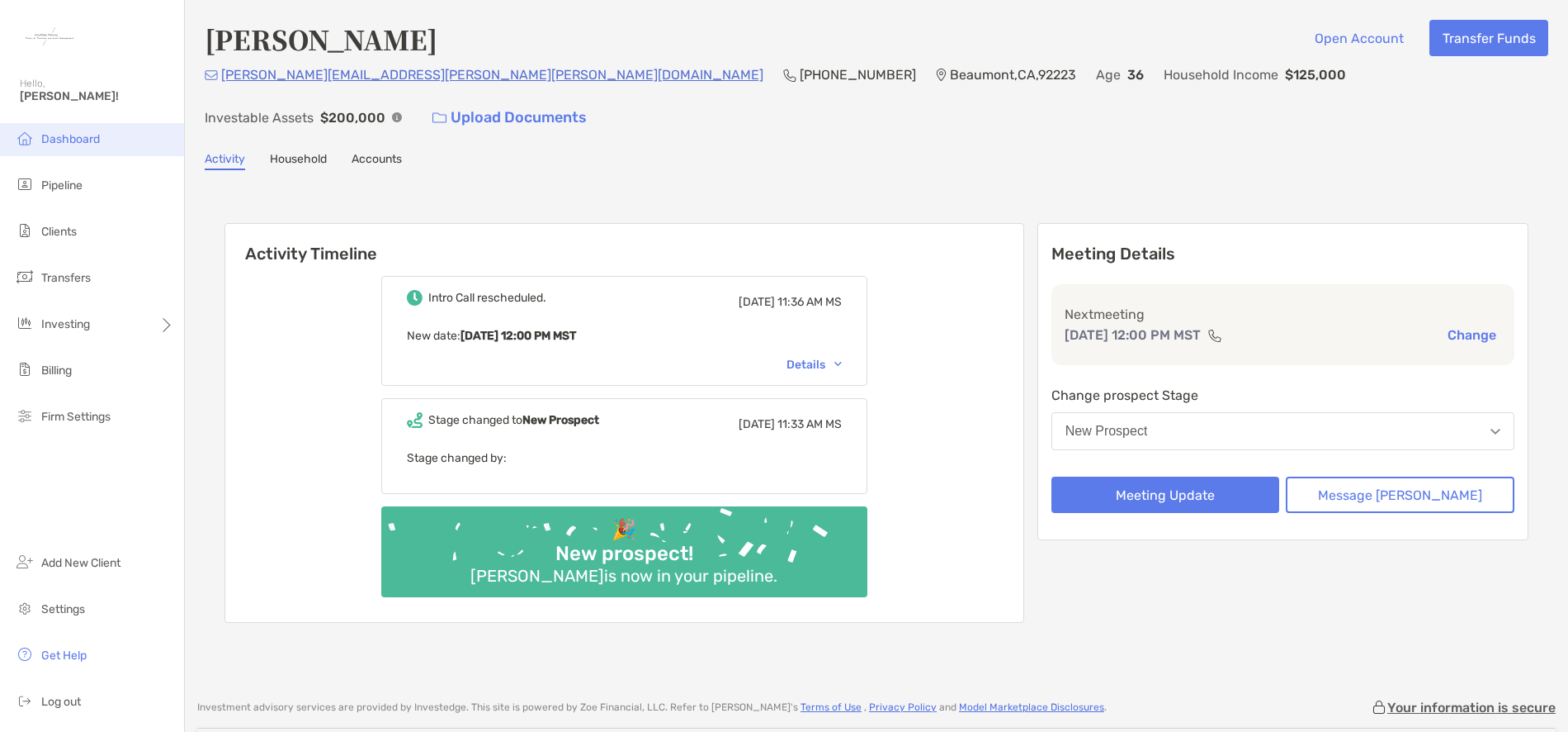
click at [65, 140] on span "Dashboard" at bounding box center [71, 139] width 59 height 14
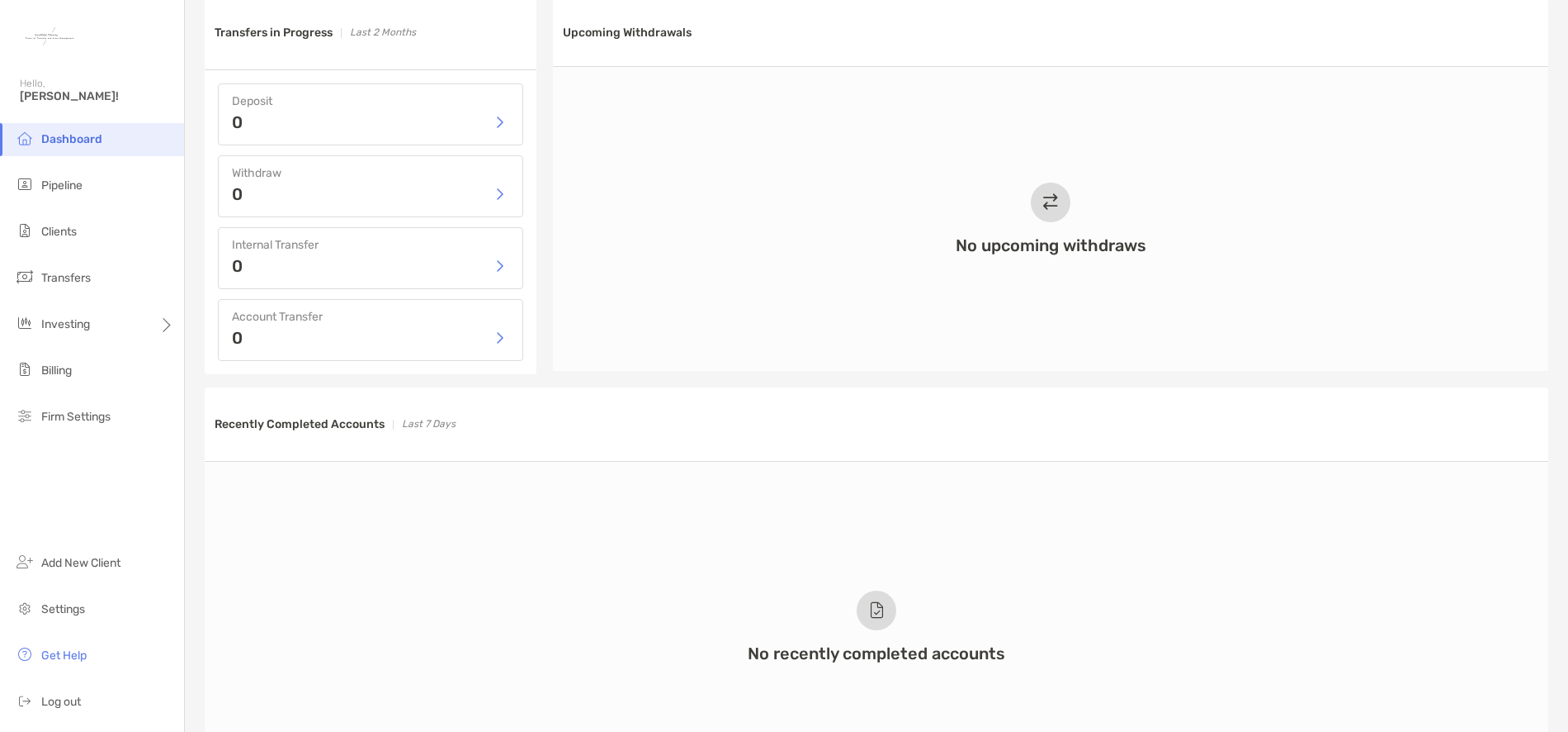
scroll to position [765, 0]
click at [79, 138] on span "Dashboard" at bounding box center [72, 139] width 61 height 14
